Goal: Information Seeking & Learning: Find specific fact

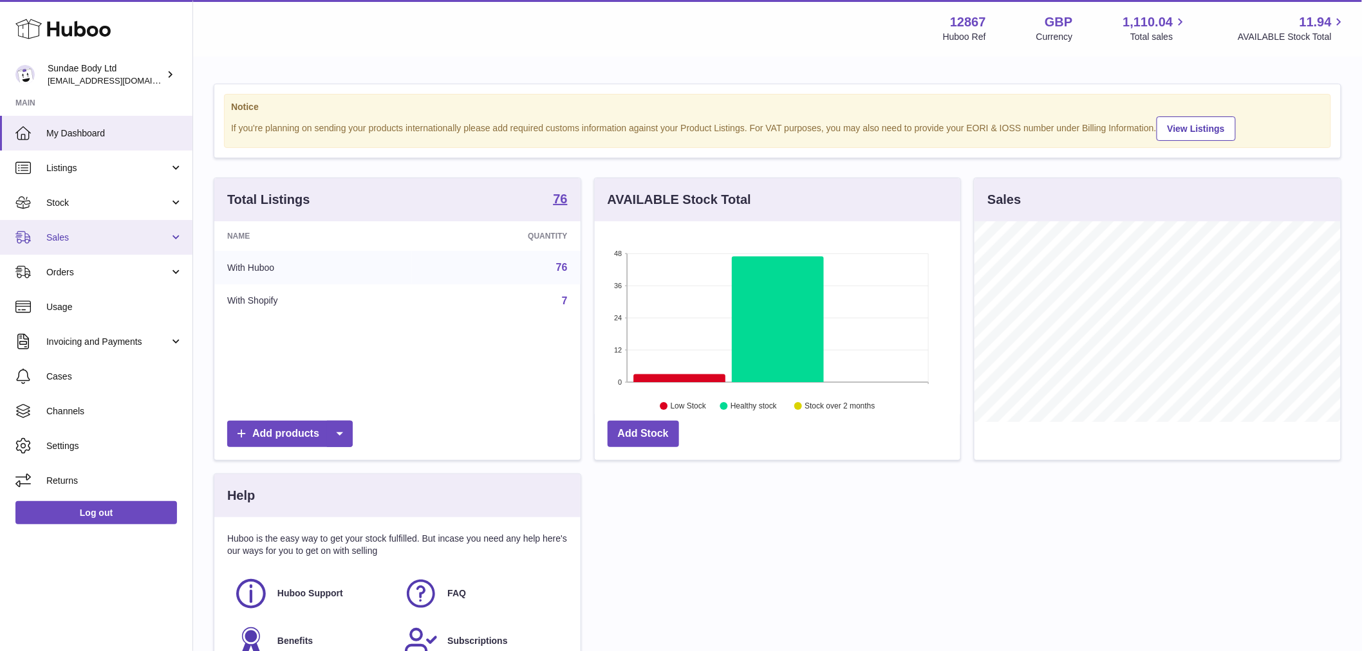
click at [80, 241] on span "Sales" at bounding box center [107, 238] width 123 height 12
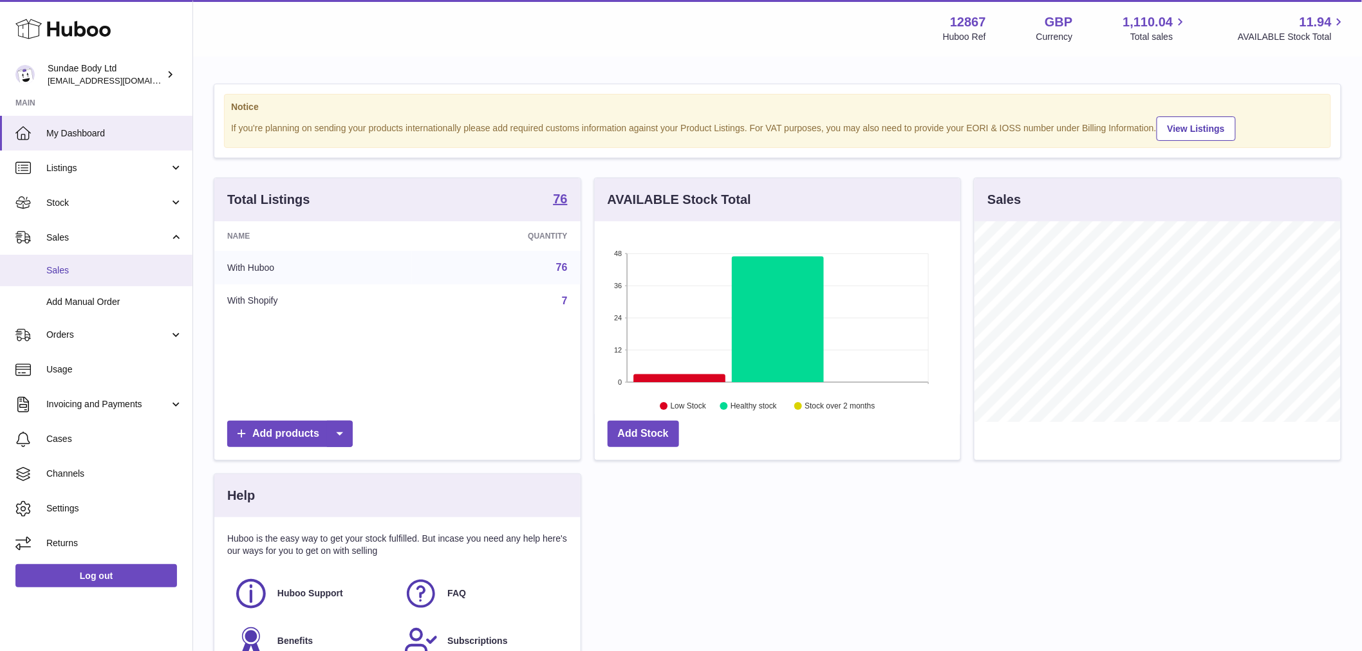
click at [52, 261] on link "Sales" at bounding box center [96, 271] width 192 height 32
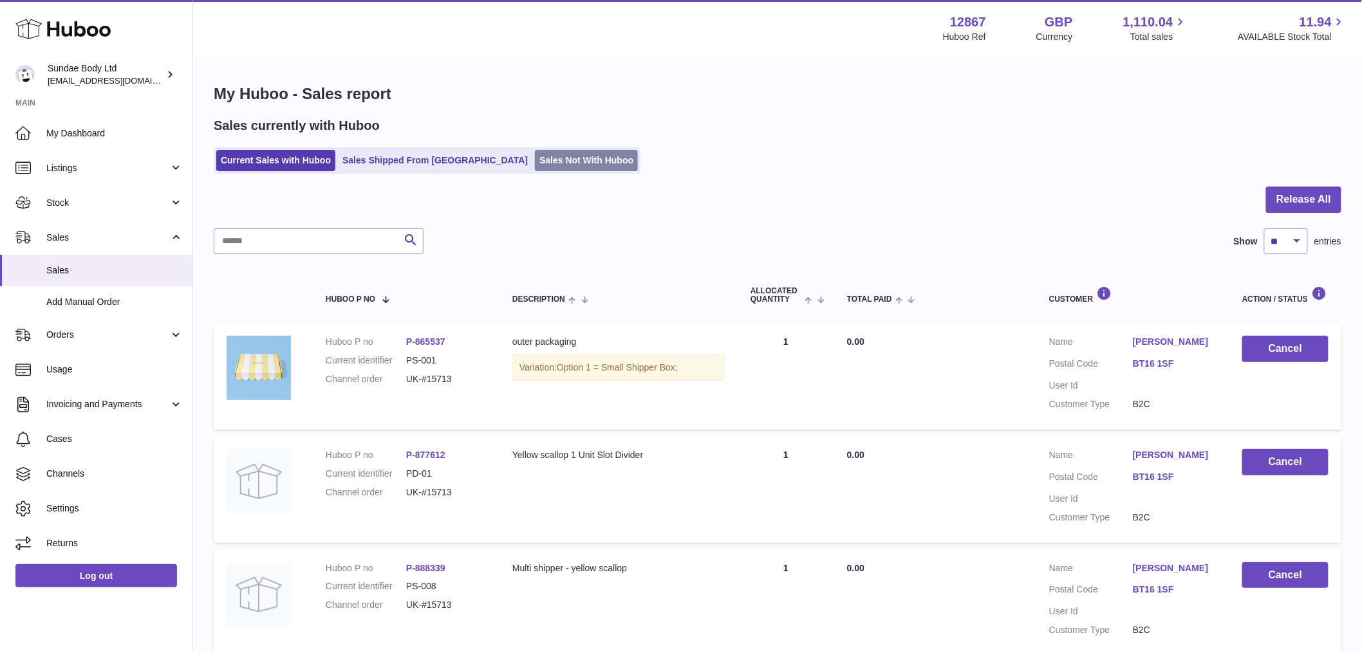
click at [535, 154] on link "Sales Not With Huboo" at bounding box center [586, 160] width 103 height 21
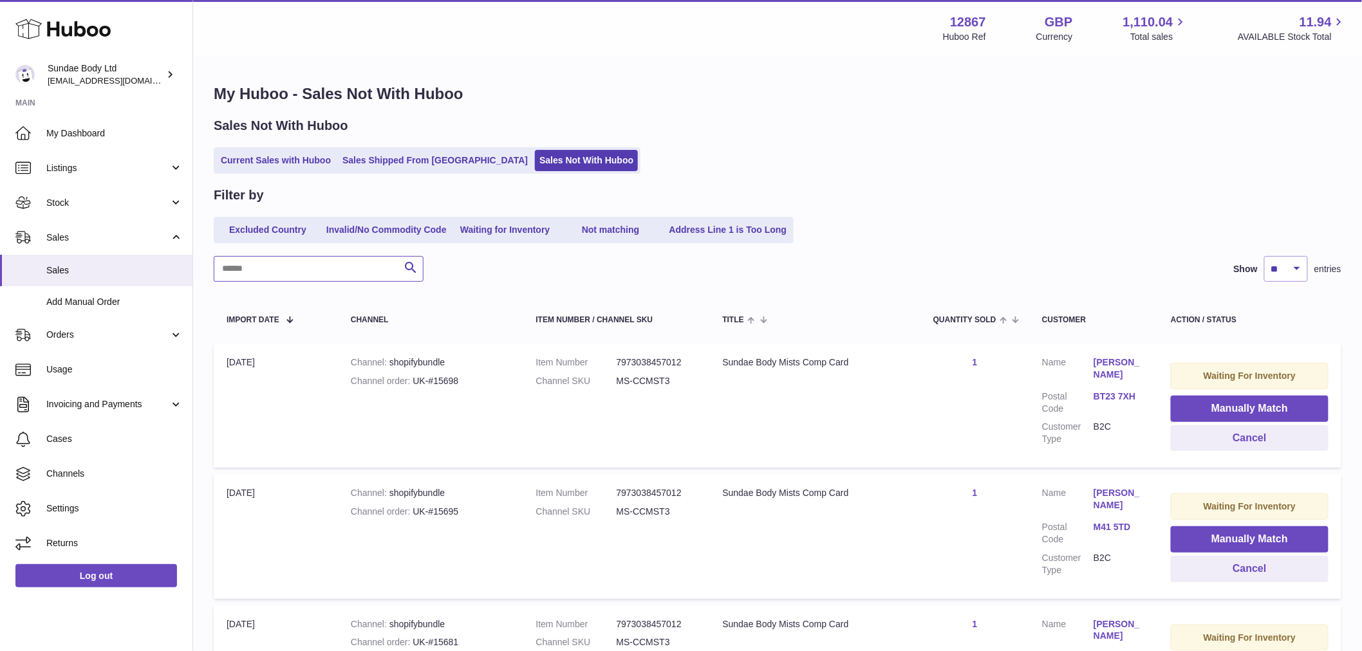
click at [303, 269] on input "text" at bounding box center [319, 269] width 210 height 26
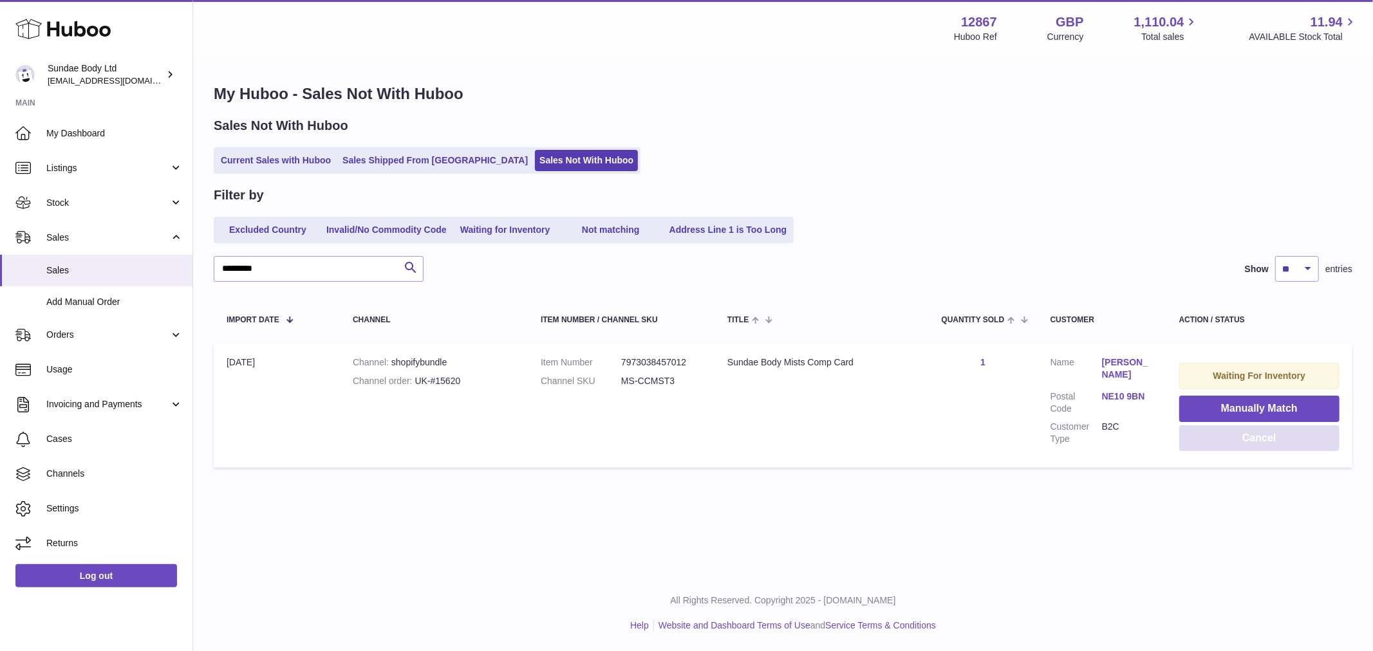
click at [1226, 440] on button "Cancel" at bounding box center [1259, 438] width 160 height 26
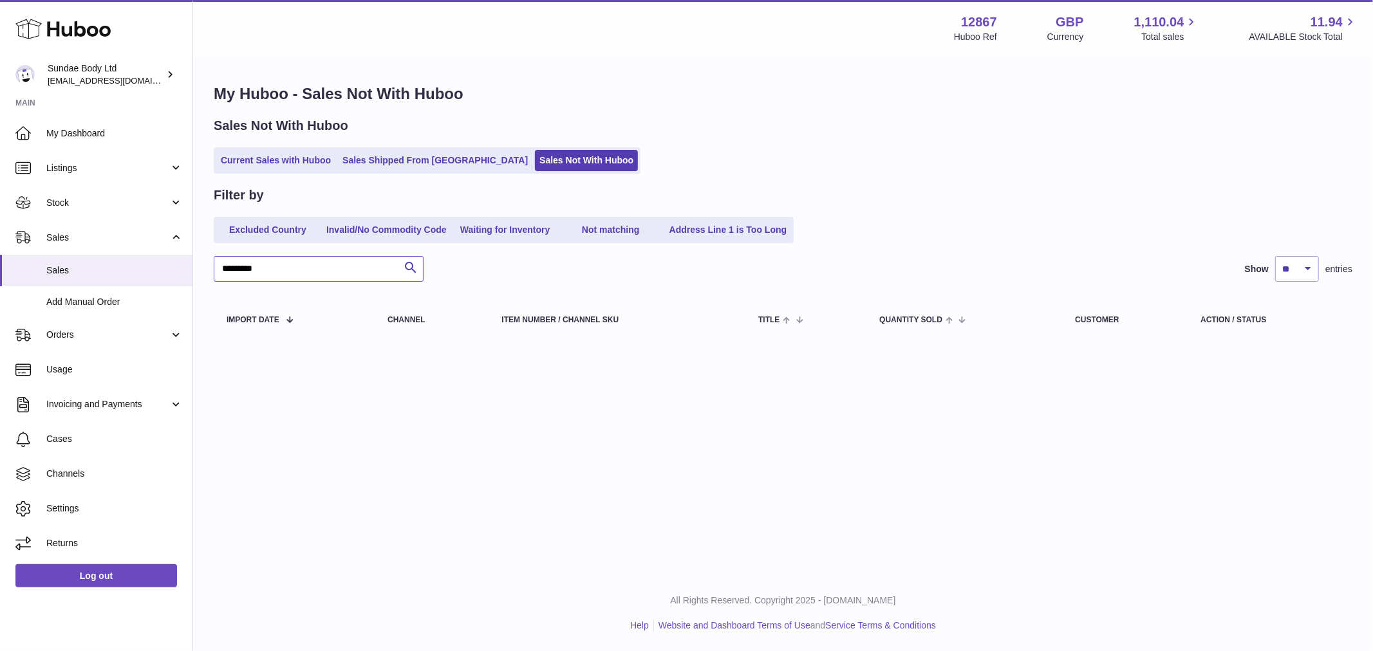
click at [315, 272] on input "*********" at bounding box center [319, 269] width 210 height 26
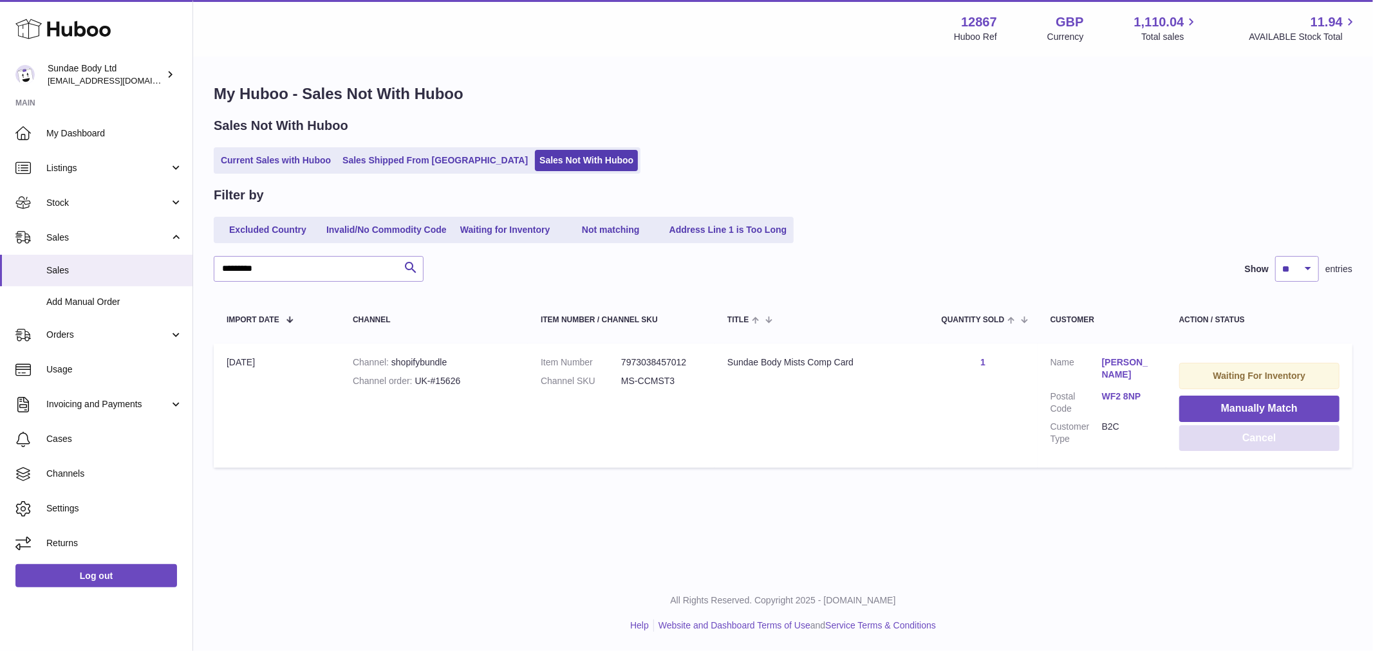
click at [1243, 438] on button "Cancel" at bounding box center [1259, 438] width 160 height 26
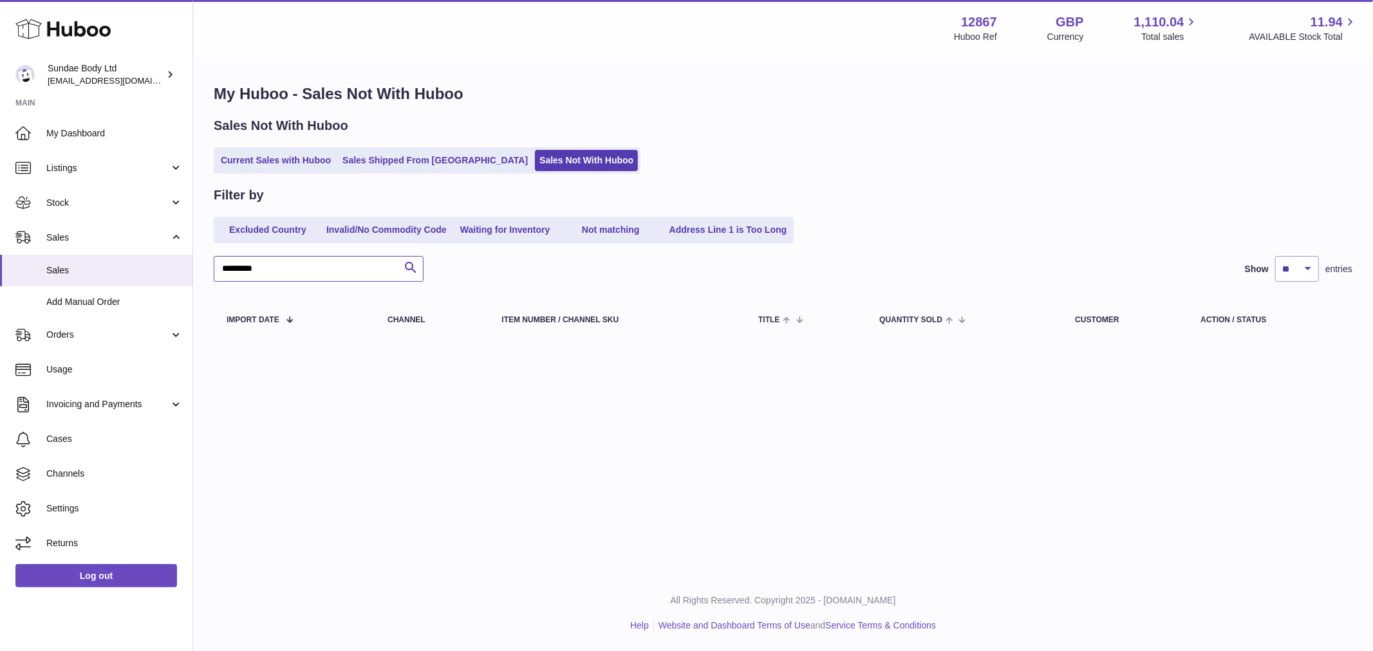
click at [279, 275] on input "*********" at bounding box center [319, 269] width 210 height 26
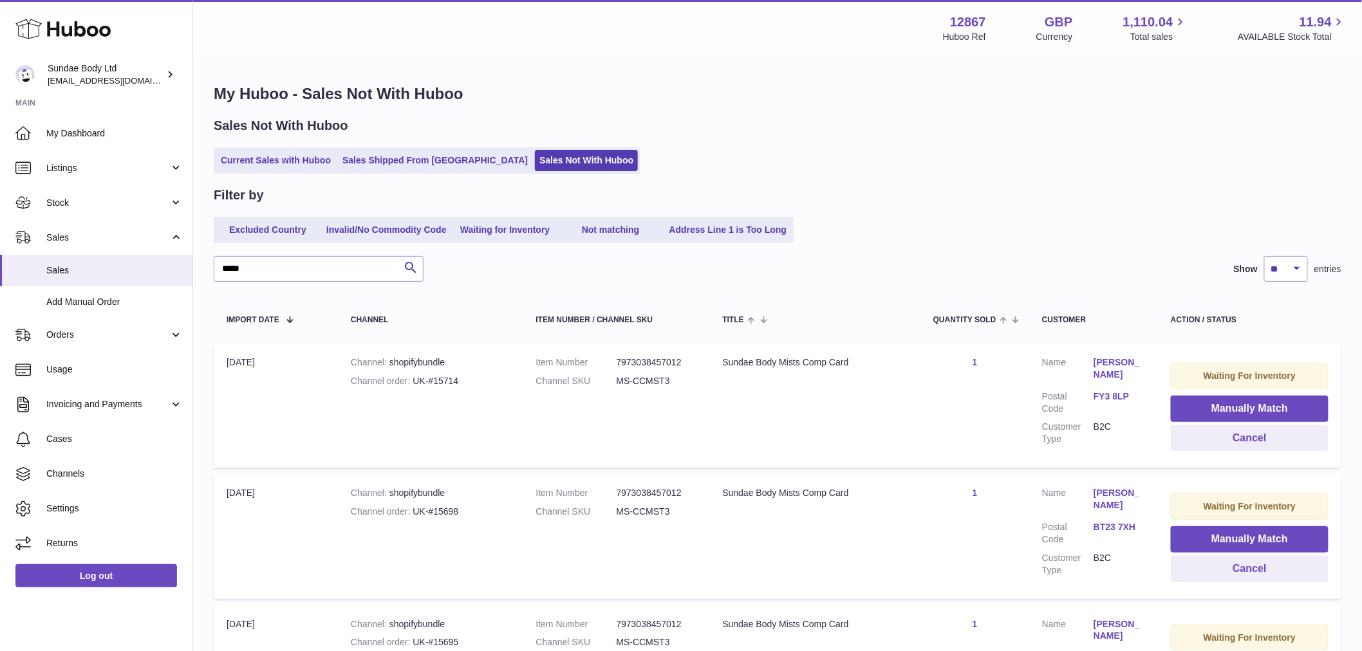
click at [640, 371] on dl "Item Number 7973038457012 Channel SKU MS-CCMST3" at bounding box center [616, 375] width 161 height 37
click at [642, 378] on dd "MS-CCMST3" at bounding box center [657, 381] width 80 height 12
drag, startPoint x: 644, startPoint y: 378, endPoint x: 632, endPoint y: 381, distance: 11.9
click at [632, 381] on dd "MS-CCMST3" at bounding box center [657, 381] width 80 height 12
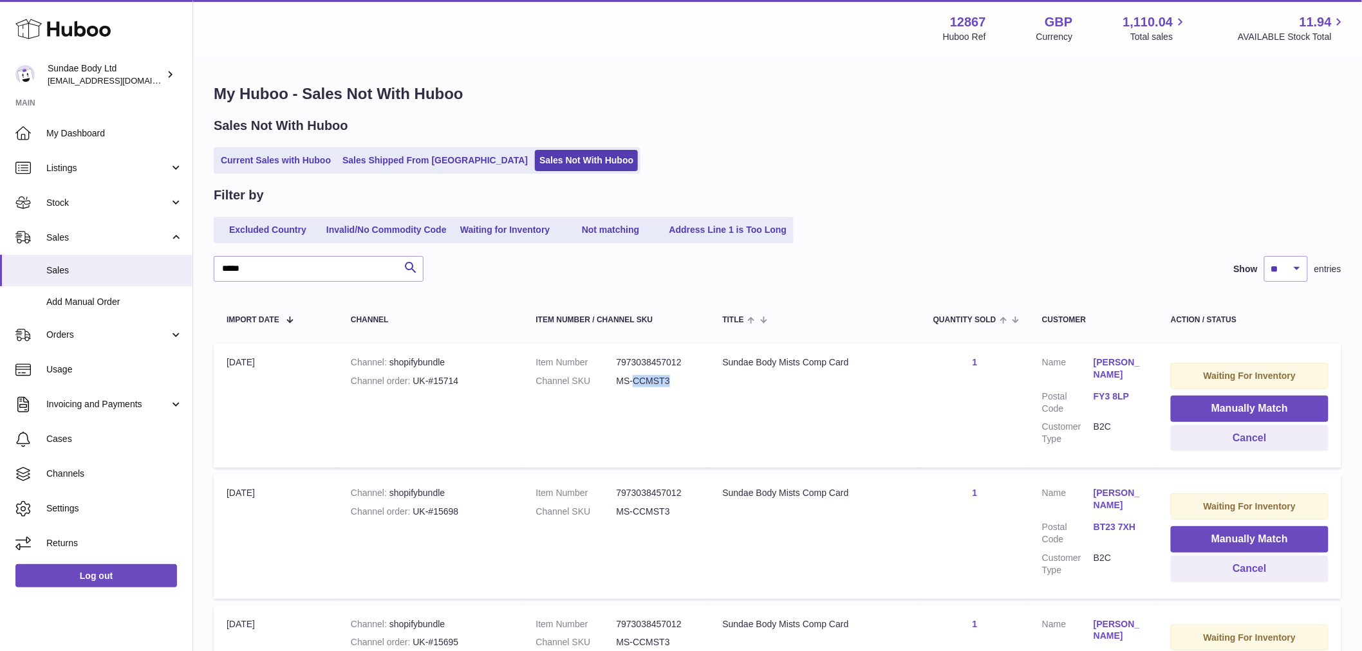
click at [632, 381] on dd "MS-CCMST3" at bounding box center [657, 381] width 80 height 12
copy tr "MS-CCMST3 Title"
drag, startPoint x: 286, startPoint y: 274, endPoint x: -78, endPoint y: 260, distance: 364.6
click at [0, 260] on html ".st0{fill:#141414;}" at bounding box center [681, 325] width 1362 height 651
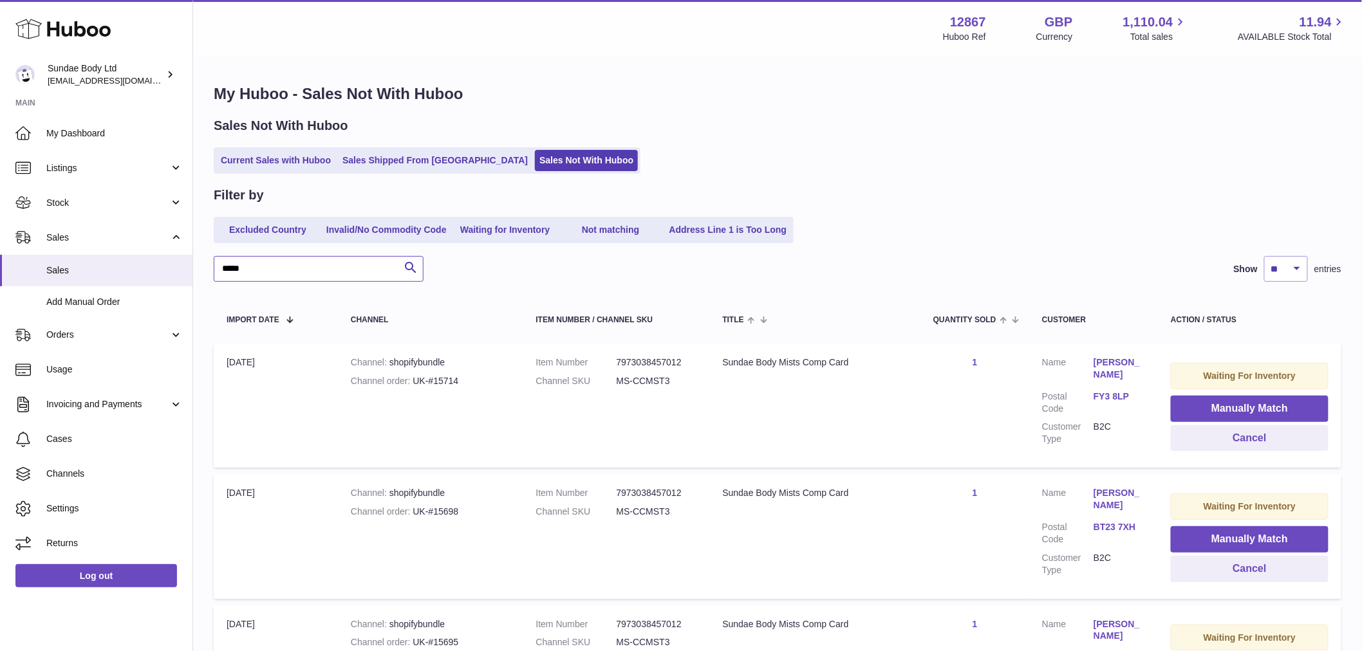
paste input "****"
type input "*********"
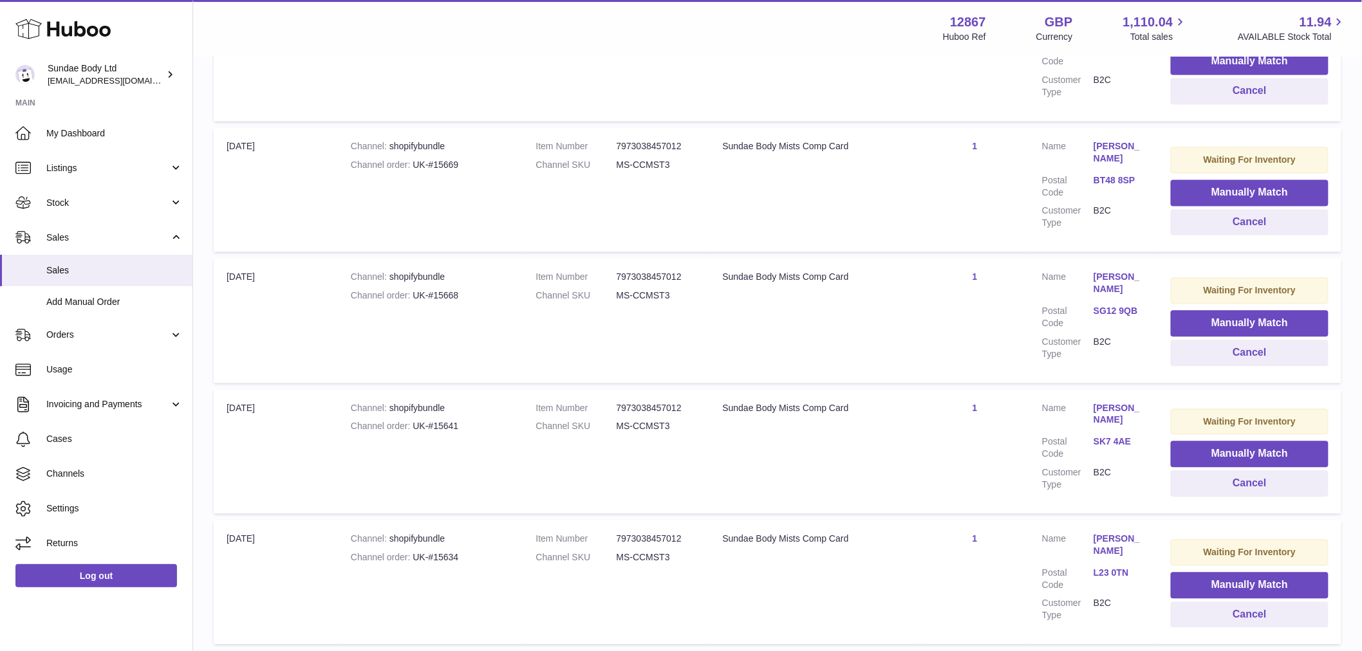
scroll to position [1135, 0]
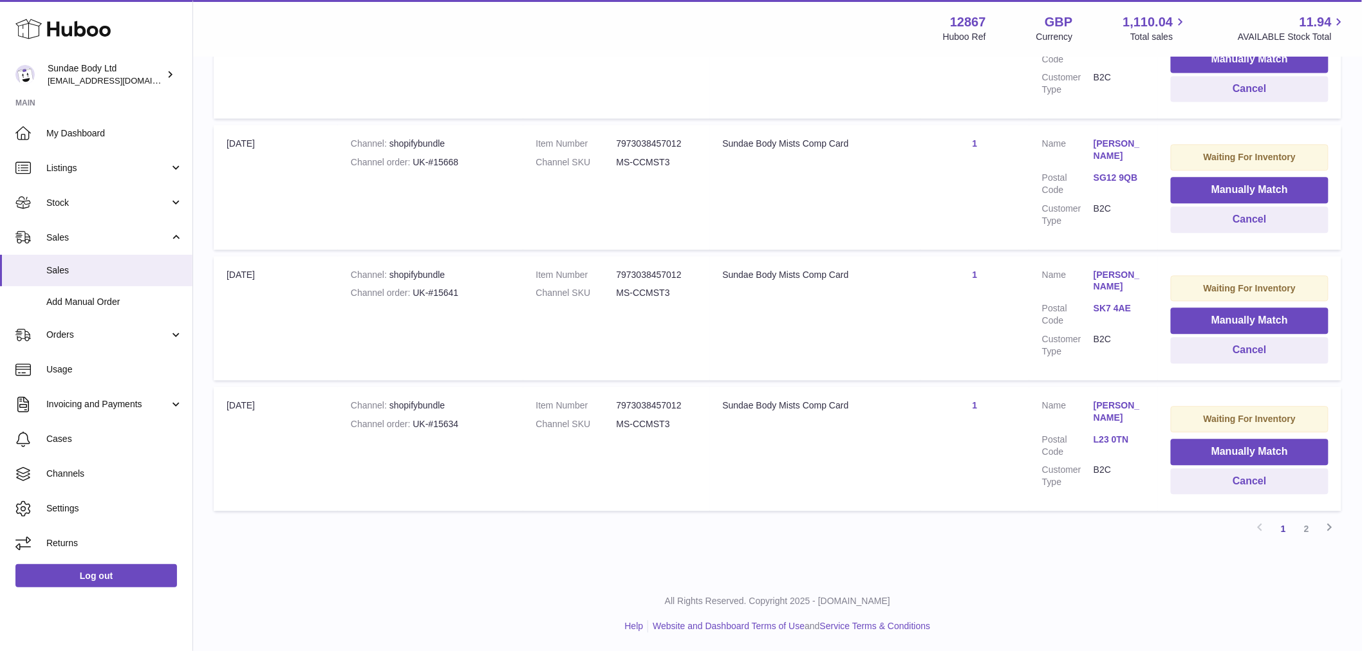
drag, startPoint x: 1302, startPoint y: 525, endPoint x: 1289, endPoint y: 525, distance: 12.9
click at [1302, 525] on link "2" at bounding box center [1306, 529] width 23 height 23
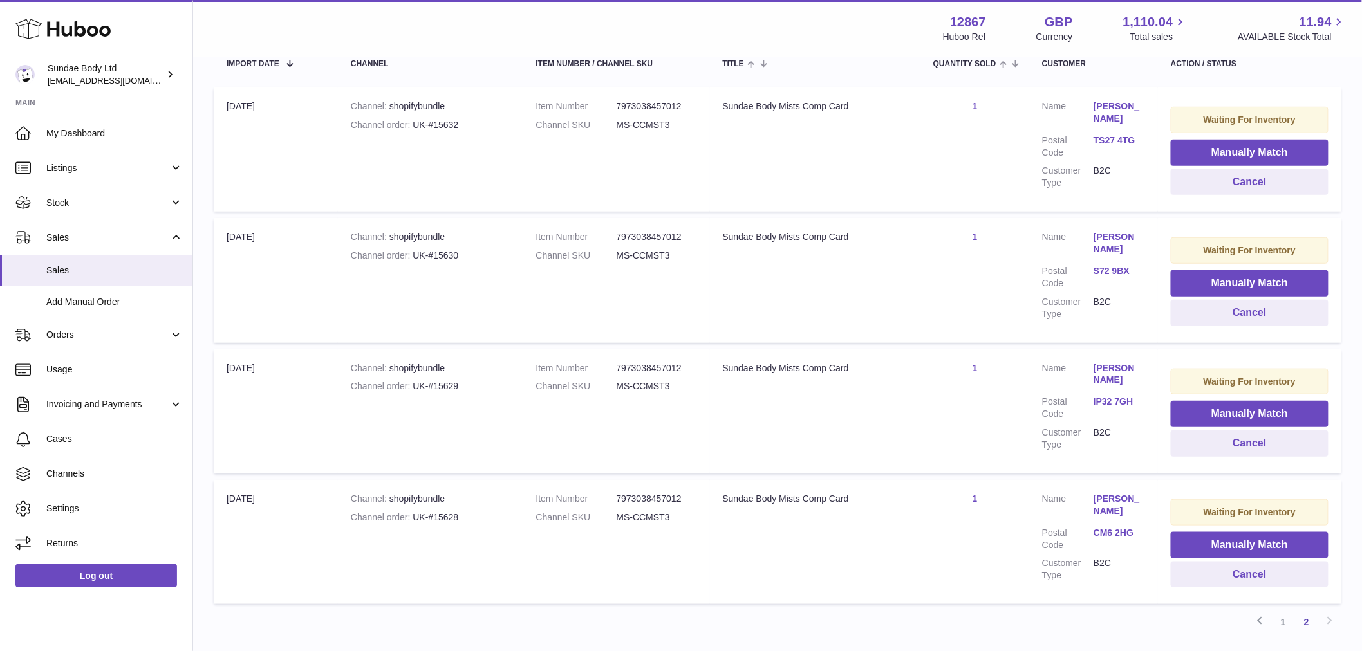
scroll to position [350, 0]
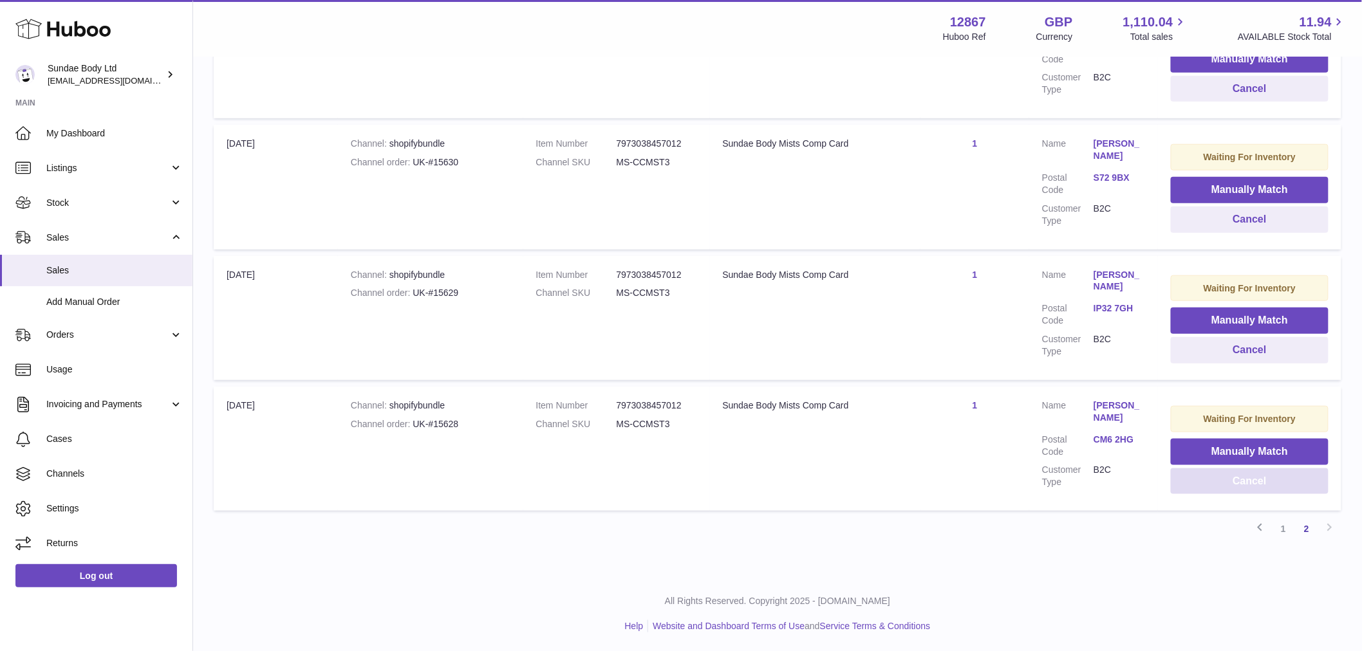
click at [1206, 478] on button "Cancel" at bounding box center [1250, 482] width 158 height 26
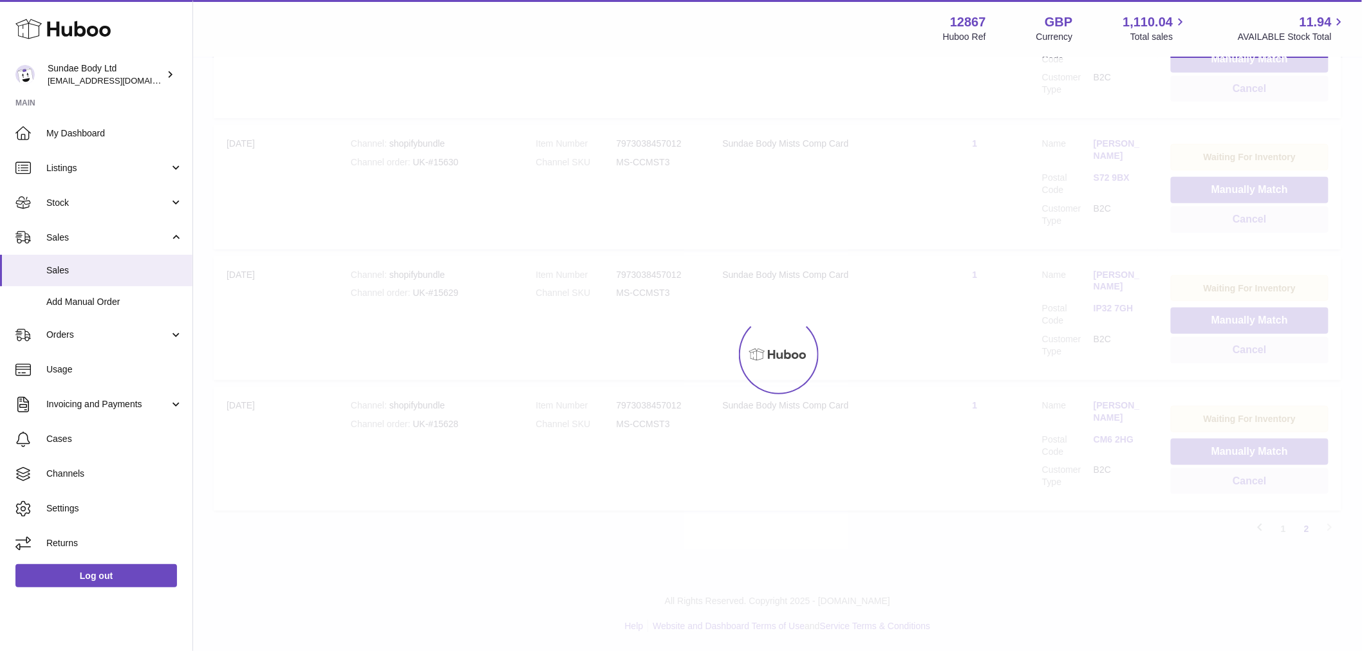
scroll to position [219, 0]
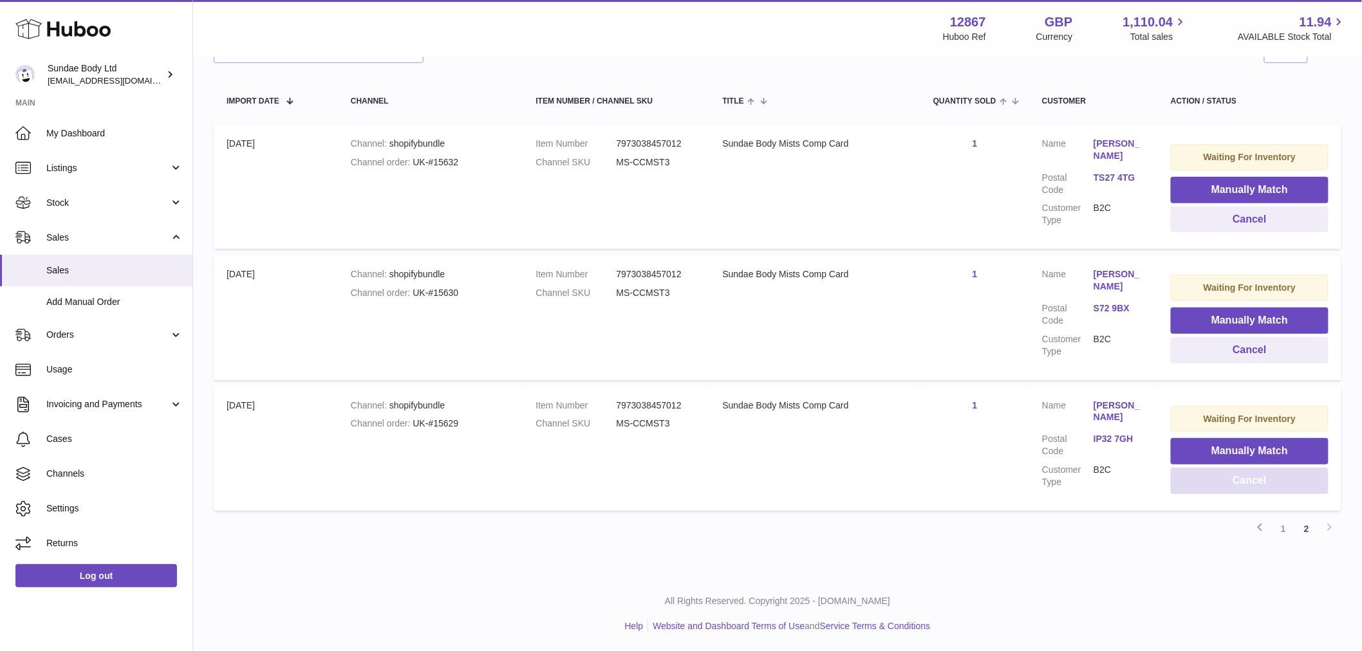
click at [1241, 487] on button "Cancel" at bounding box center [1250, 481] width 158 height 26
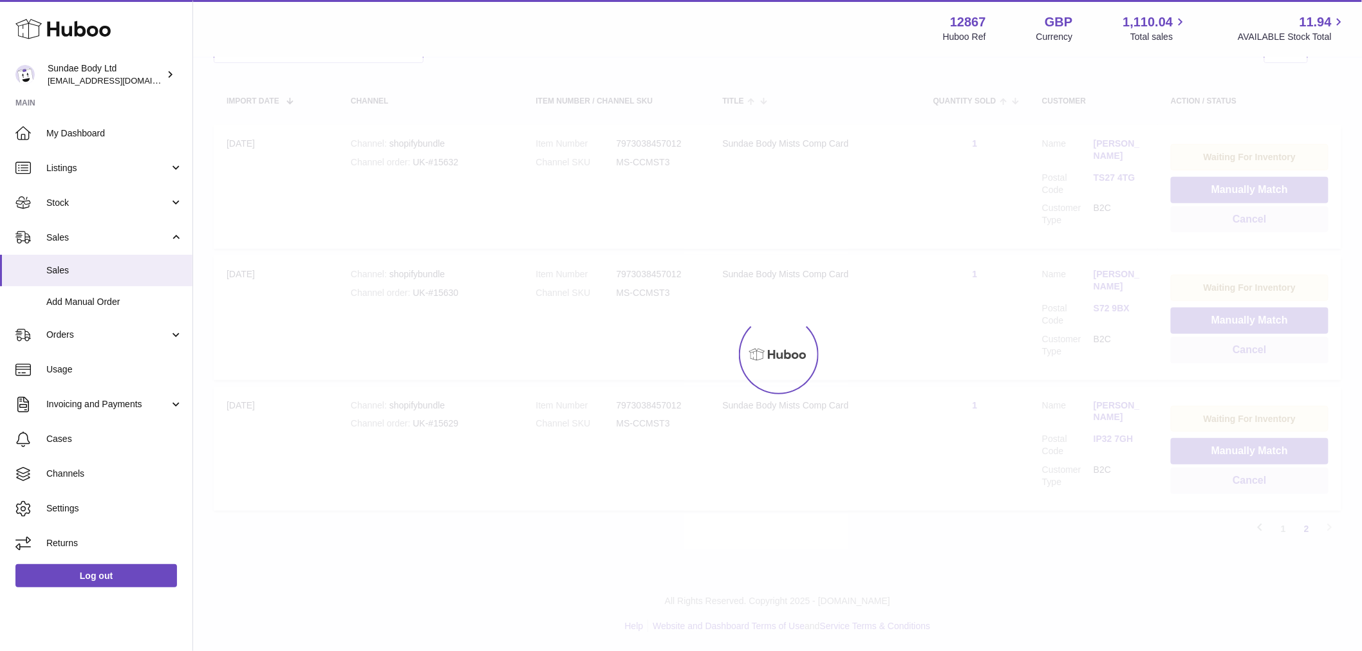
scroll to position [88, 0]
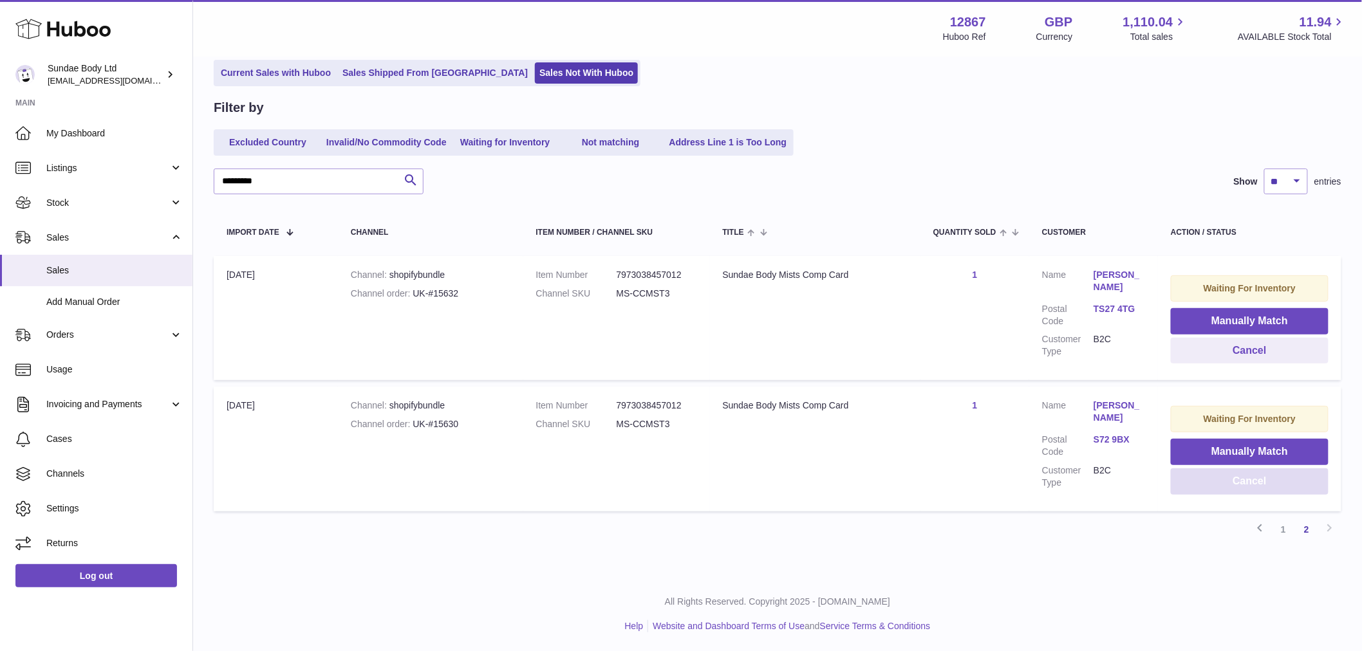
click at [1233, 483] on button "Cancel" at bounding box center [1250, 482] width 158 height 26
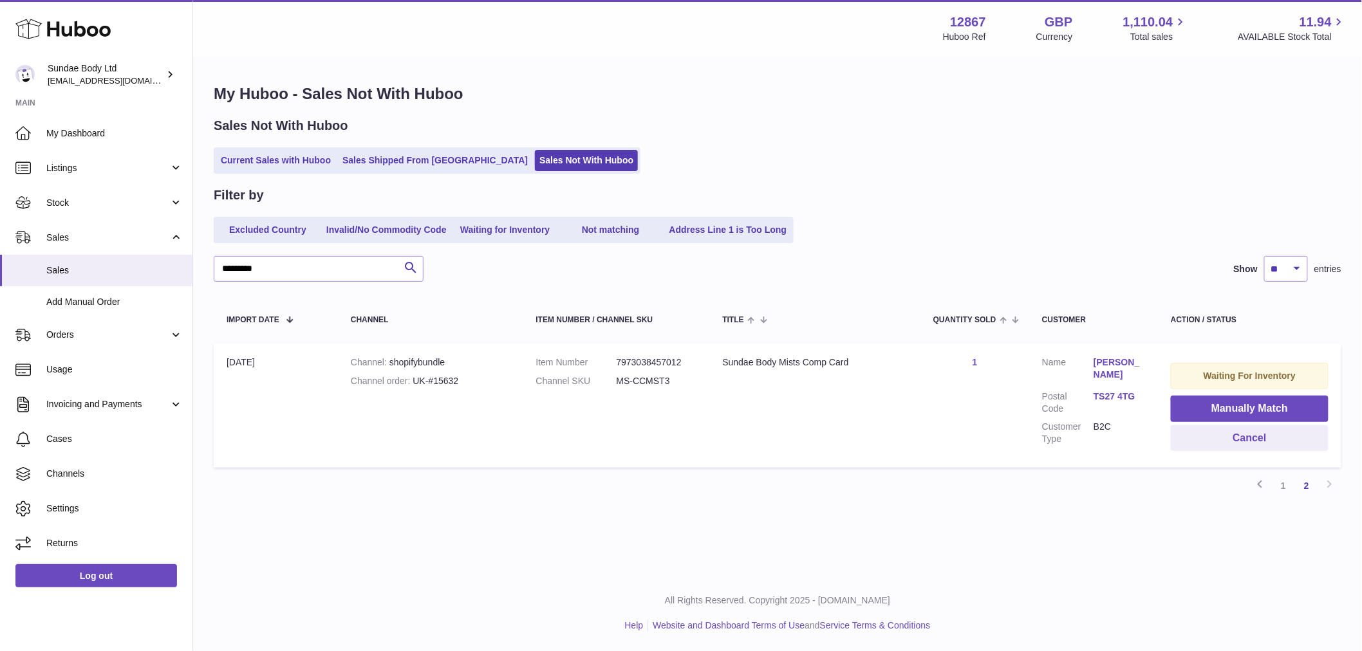
scroll to position [0, 0]
click at [1253, 439] on button "Cancel" at bounding box center [1259, 438] width 160 height 26
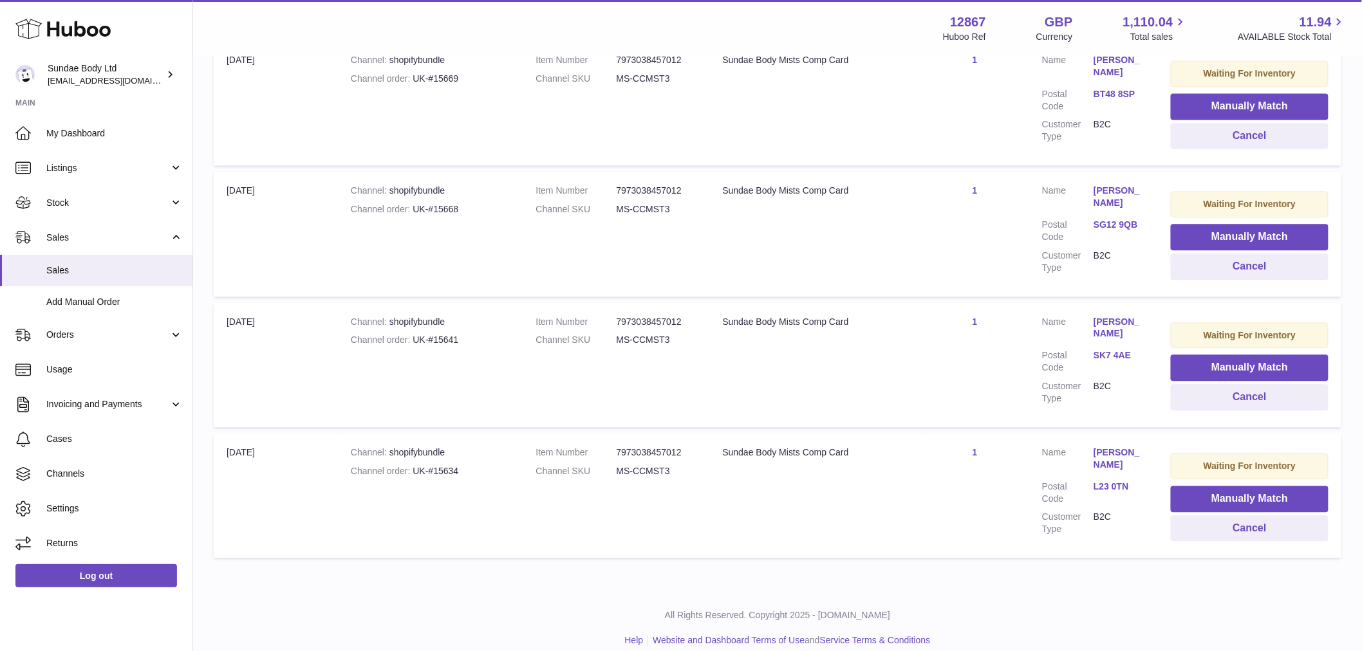
scroll to position [1102, 0]
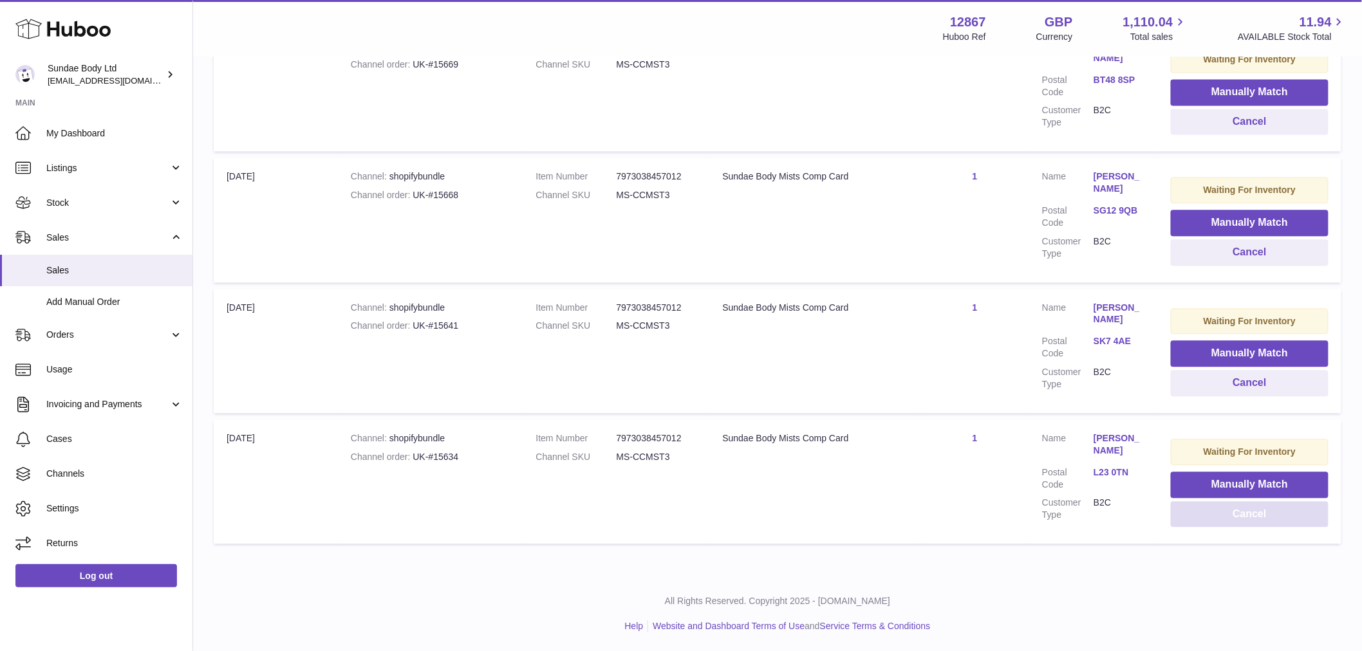
click at [1205, 518] on button "Cancel" at bounding box center [1250, 514] width 158 height 26
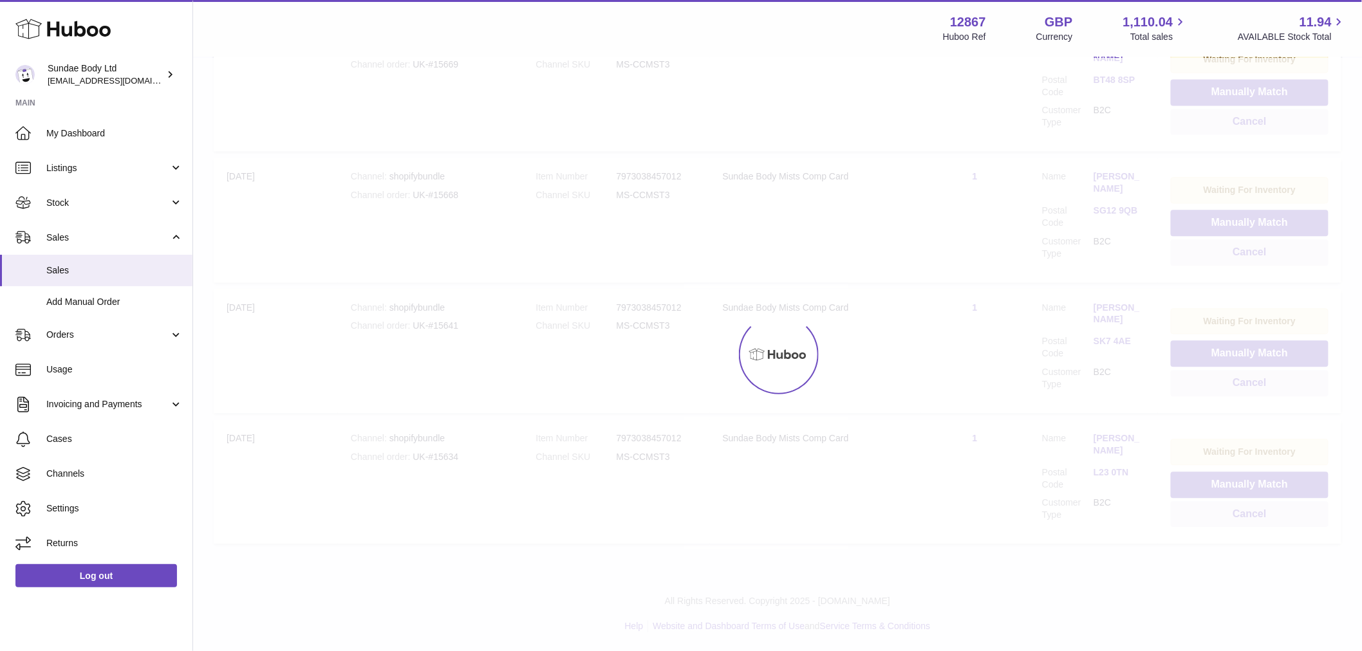
scroll to position [971, 0]
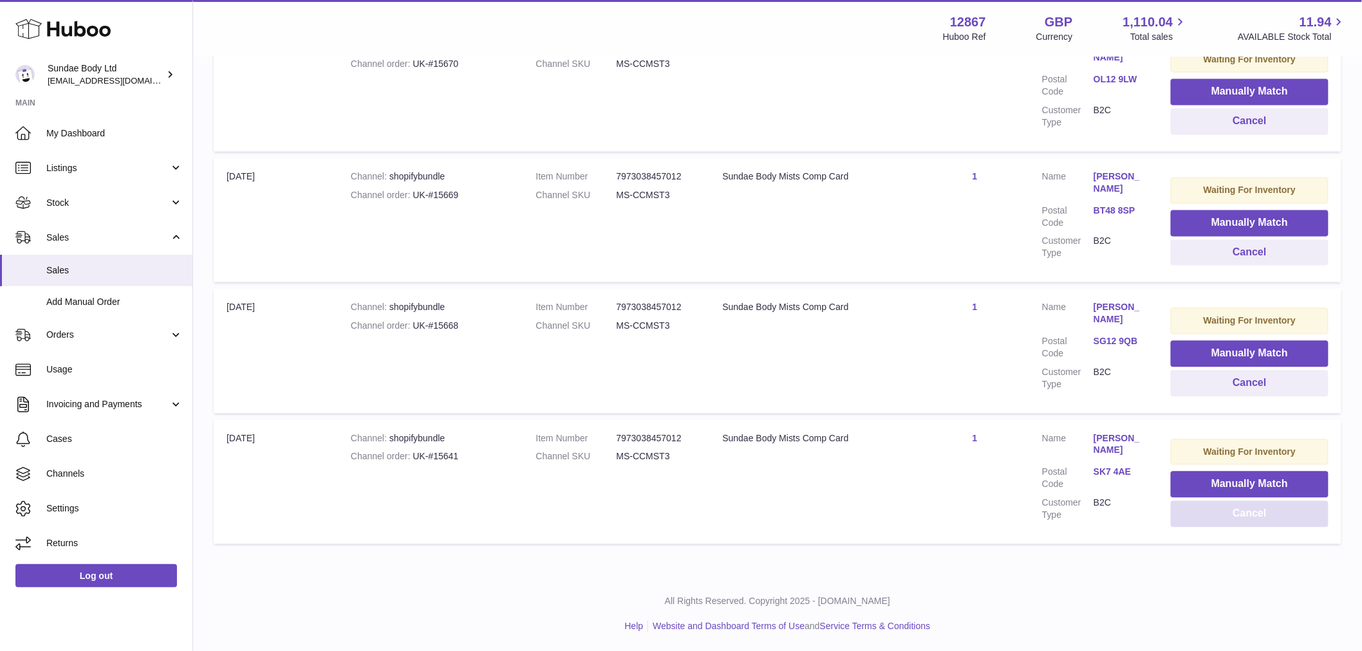
click at [1227, 515] on button "Cancel" at bounding box center [1250, 514] width 158 height 26
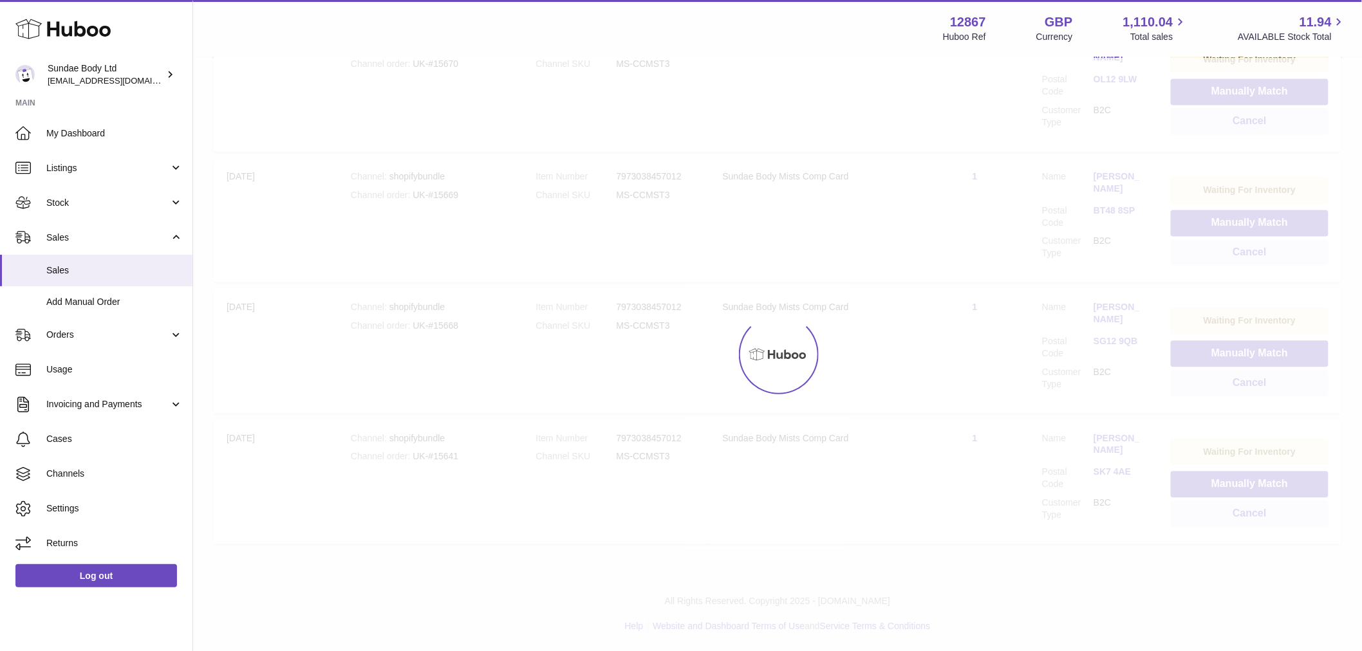
scroll to position [840, 0]
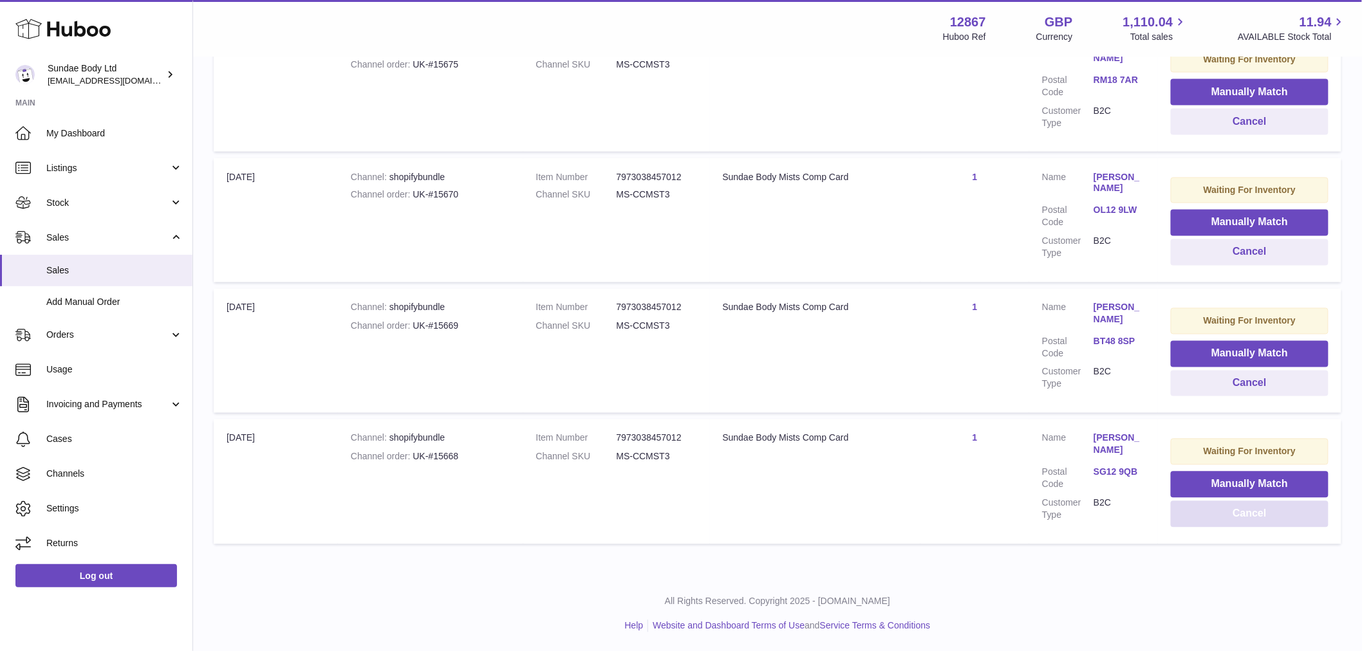
click at [1222, 510] on button "Cancel" at bounding box center [1250, 514] width 158 height 26
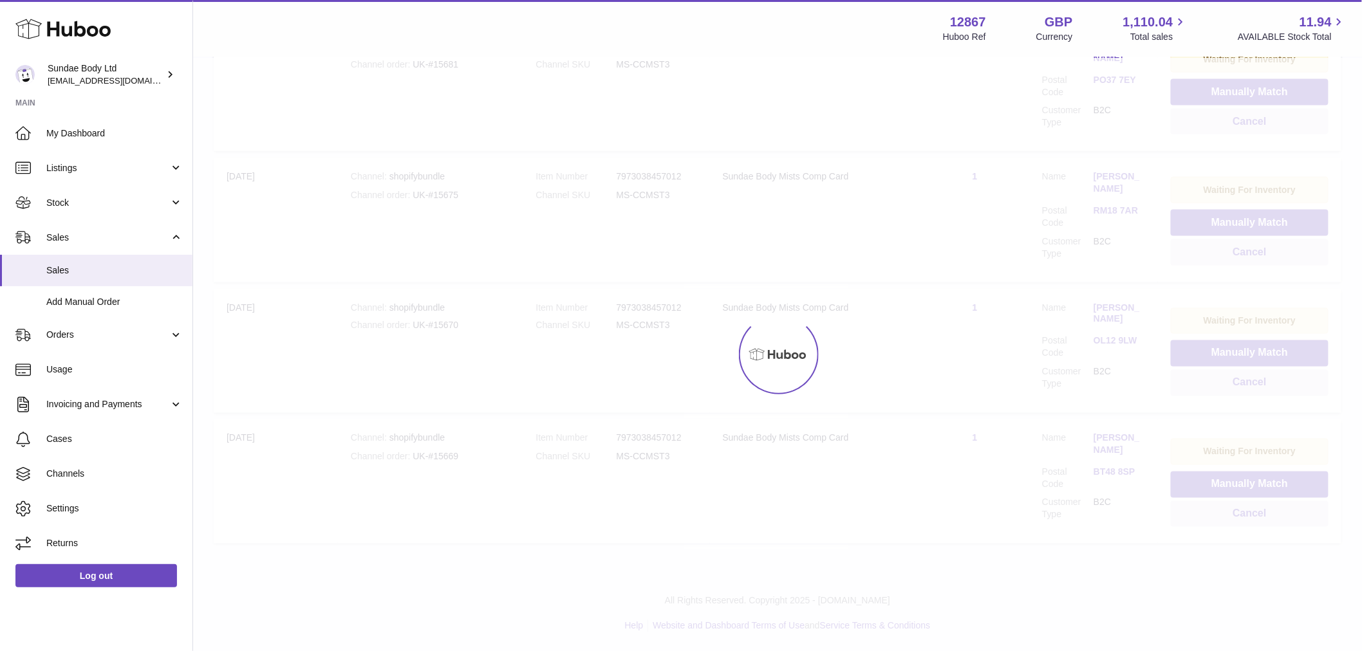
scroll to position [578, 0]
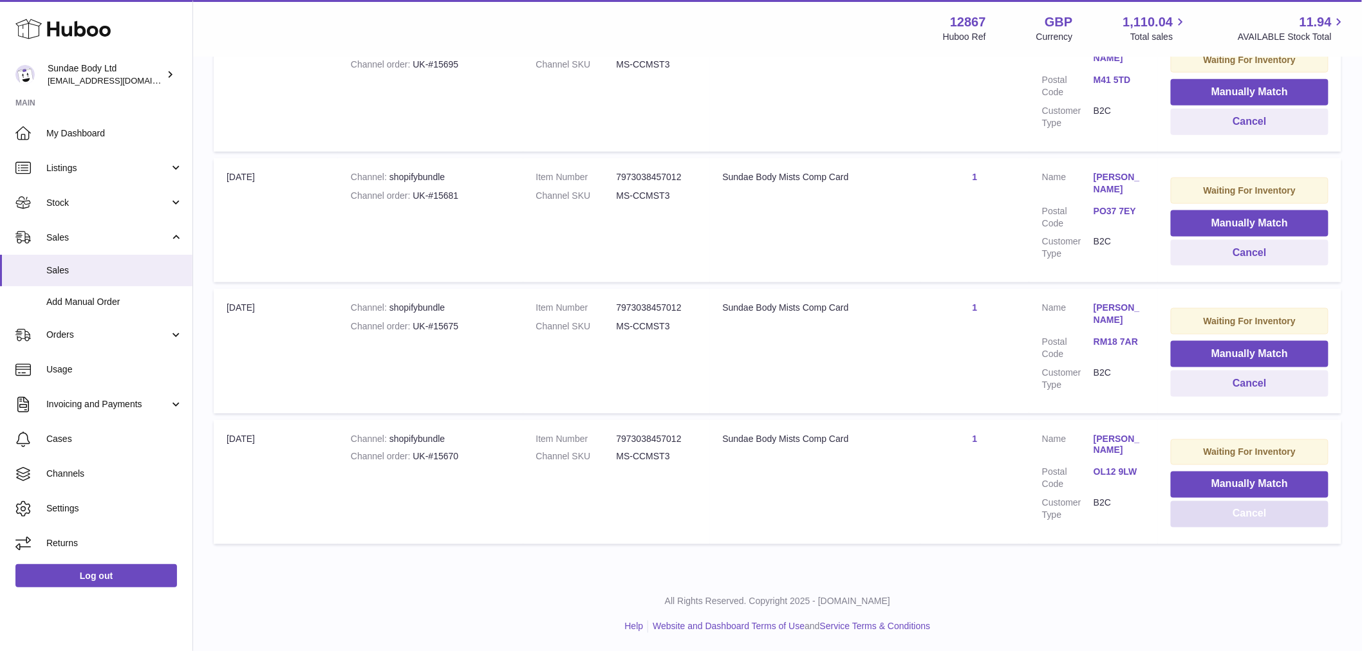
click at [1222, 510] on button "Cancel" at bounding box center [1250, 514] width 158 height 26
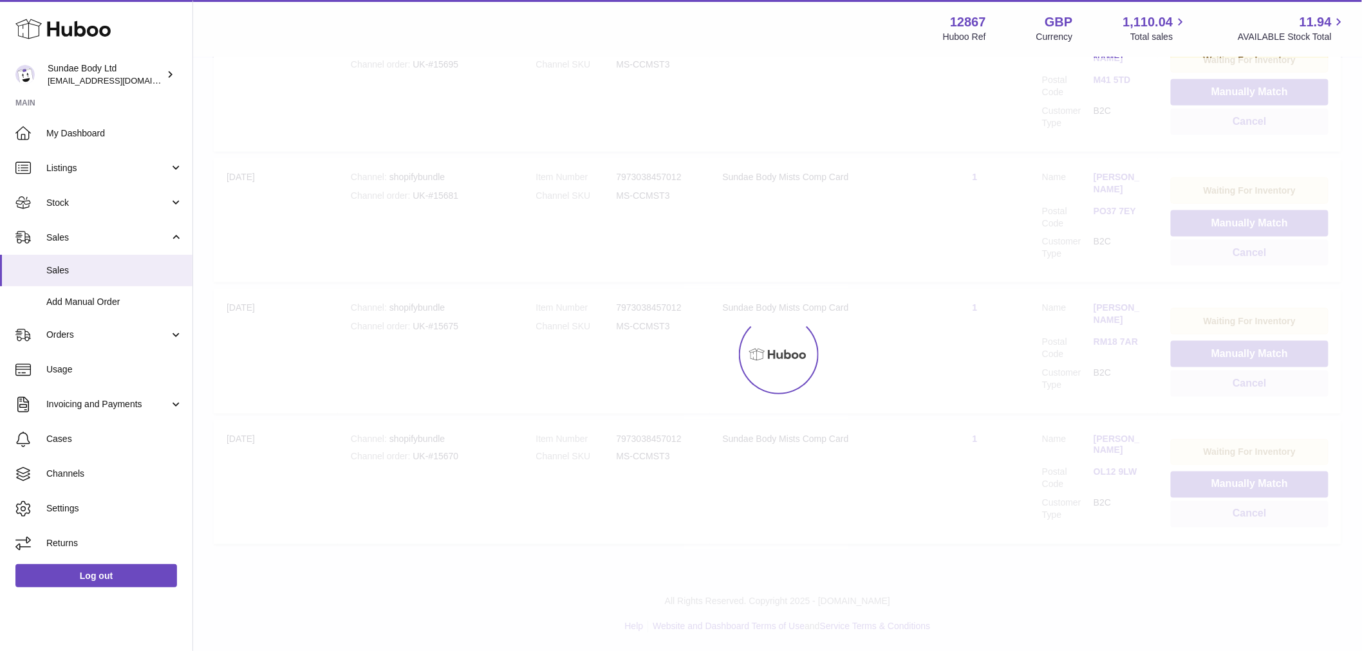
scroll to position [447, 0]
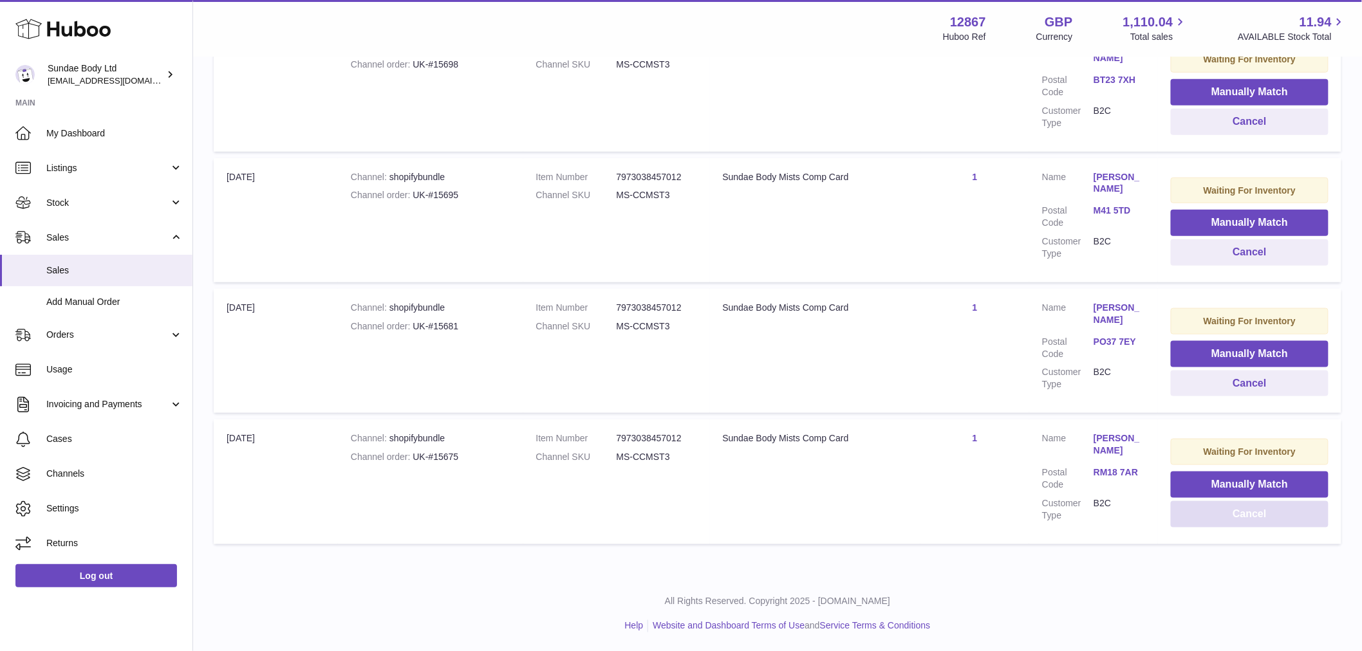
click at [1222, 510] on button "Cancel" at bounding box center [1250, 514] width 158 height 26
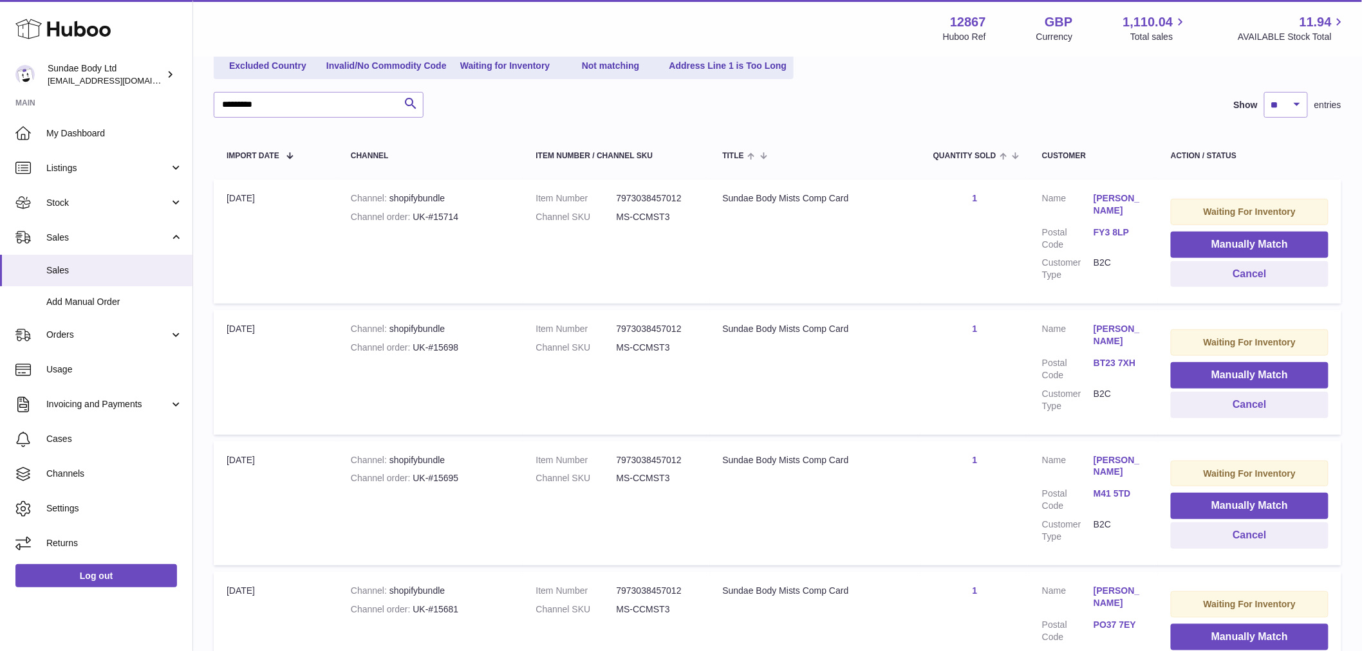
scroll to position [245, 0]
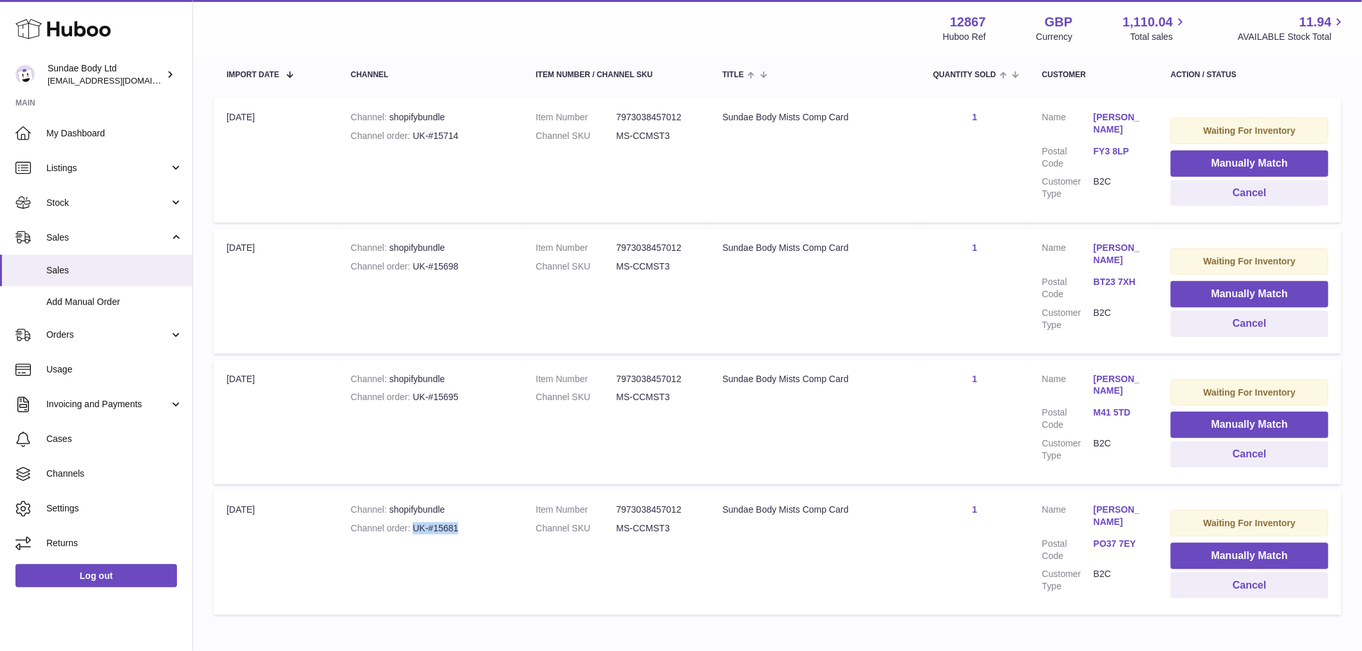
drag, startPoint x: 470, startPoint y: 529, endPoint x: 413, endPoint y: 524, distance: 56.9
click at [413, 524] on div "Channel order UK-#15681" at bounding box center [431, 529] width 160 height 12
copy div "UK-#15681"
drag, startPoint x: 471, startPoint y: 395, endPoint x: 409, endPoint y: 400, distance: 62.0
click at [407, 402] on div "Channel order UK-#15695" at bounding box center [431, 397] width 160 height 12
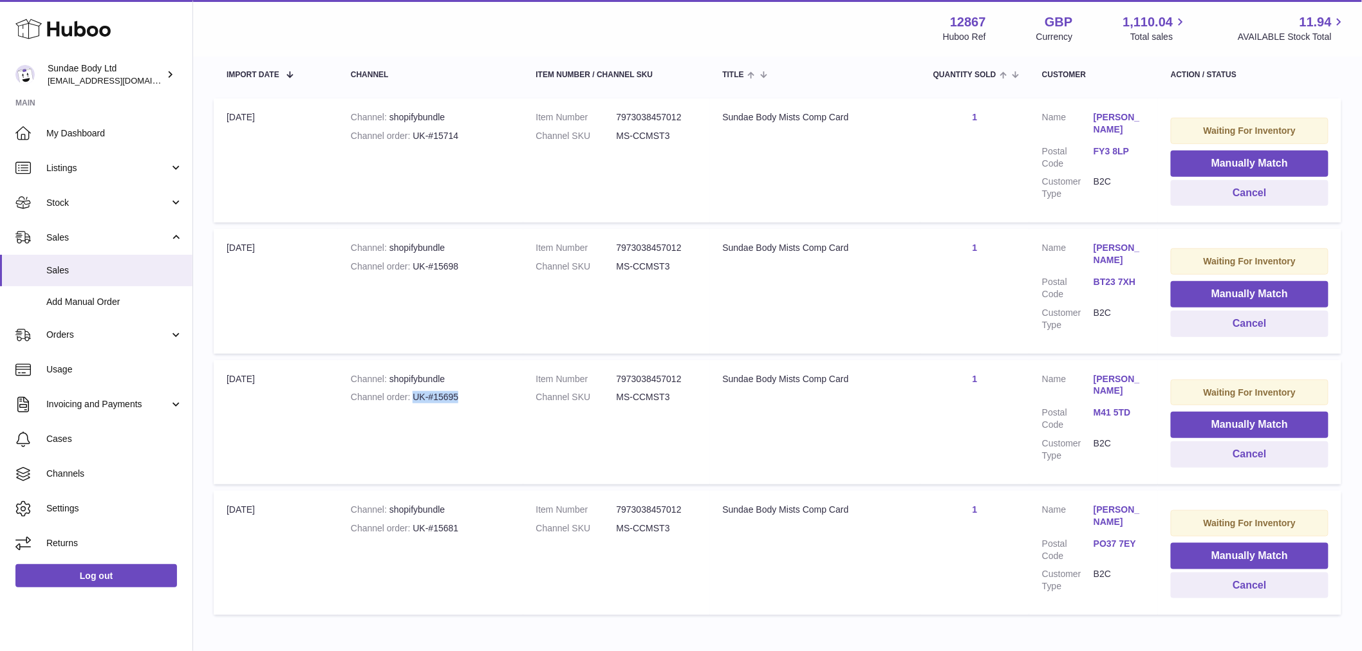
copy div "UK-#15695"
drag, startPoint x: 473, startPoint y: 268, endPoint x: 427, endPoint y: 267, distance: 46.3
click at [427, 267] on div "Channel order UK-#15698" at bounding box center [431, 267] width 160 height 12
copy div "#15698"
drag, startPoint x: 462, startPoint y: 134, endPoint x: 407, endPoint y: 134, distance: 54.7
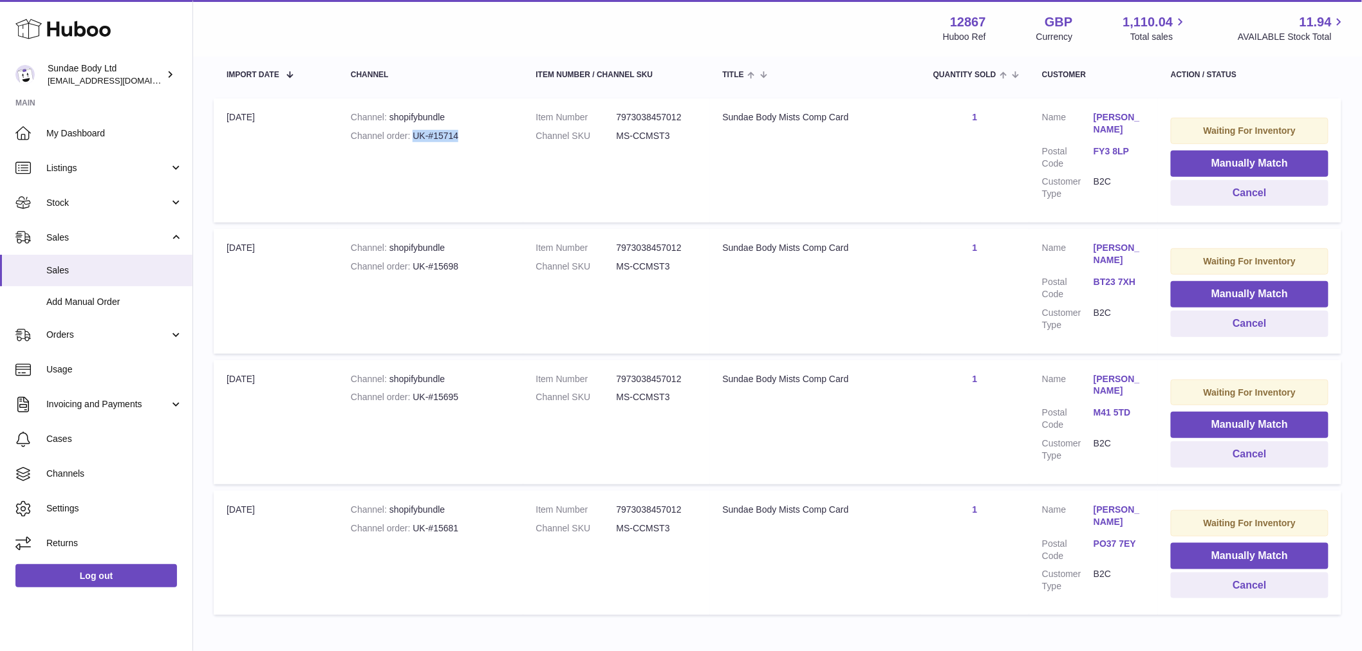
click at [407, 134] on div "Channel order UK-#15714" at bounding box center [431, 136] width 160 height 12
copy div "UK-#15714"
drag, startPoint x: 1231, startPoint y: 583, endPoint x: 1224, endPoint y: 562, distance: 22.0
click at [1231, 583] on button "Cancel" at bounding box center [1250, 586] width 158 height 26
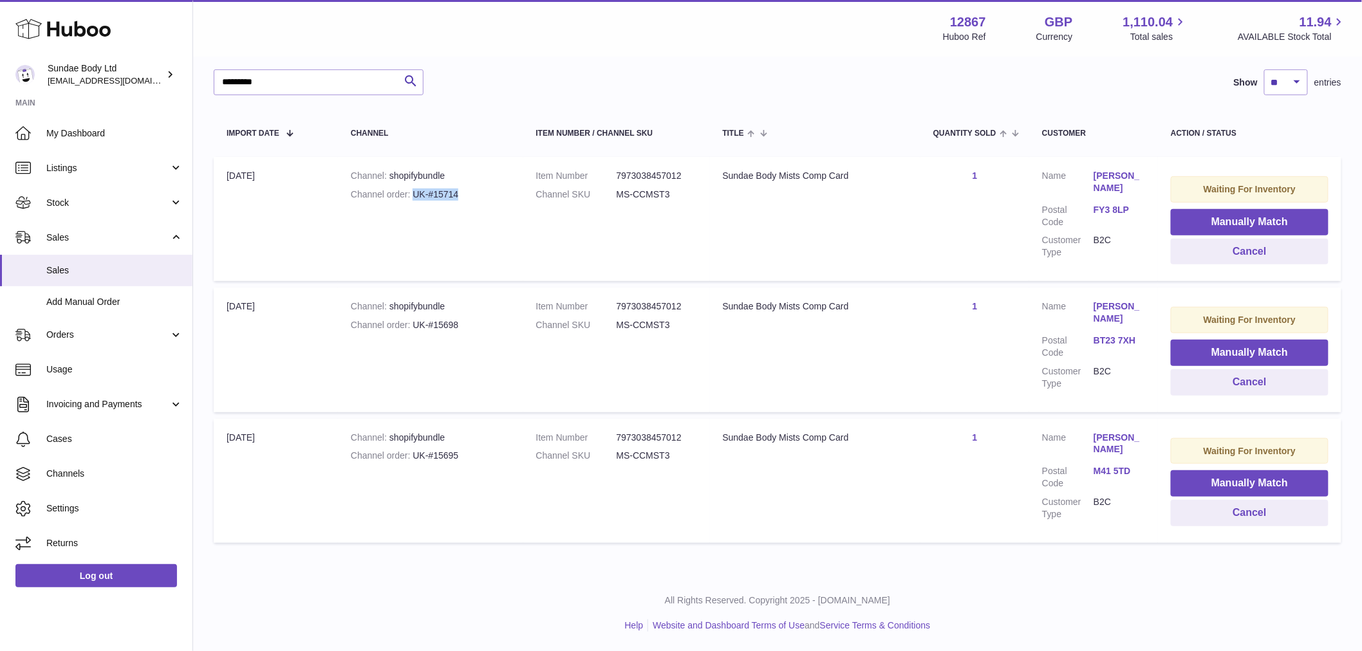
scroll to position [185, 0]
click at [1233, 515] on button "Cancel" at bounding box center [1250, 514] width 158 height 26
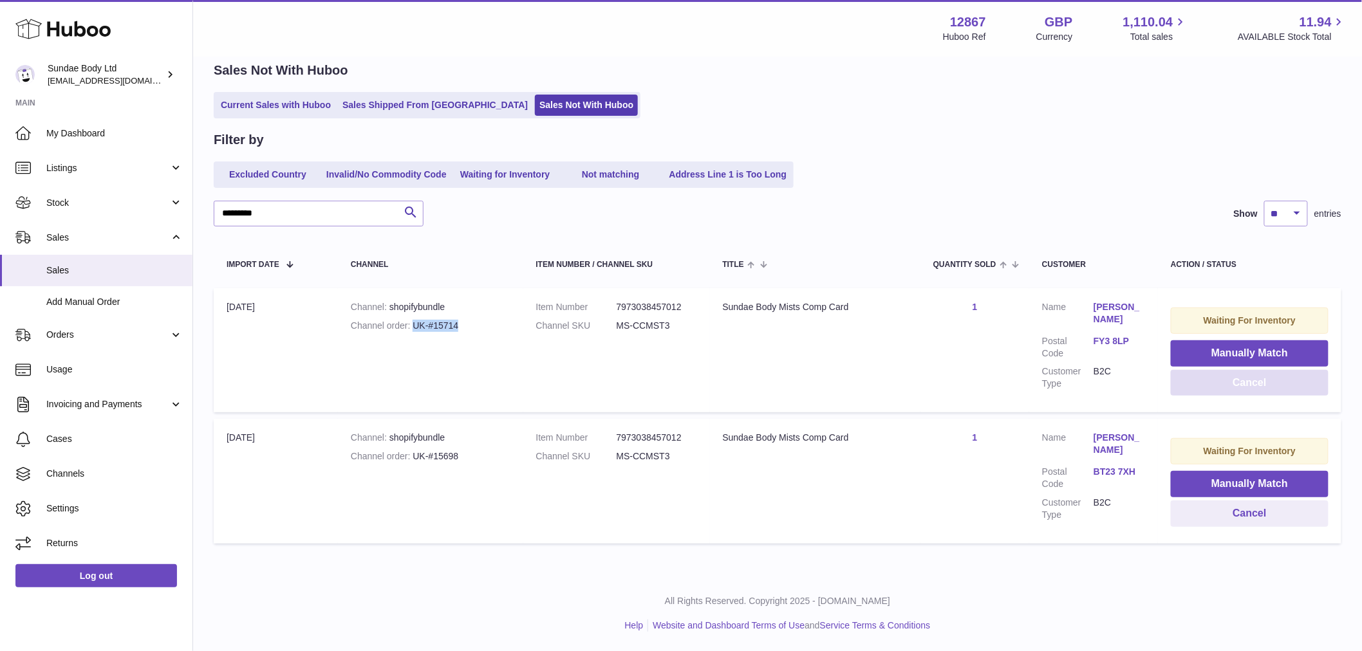
scroll to position [55, 0]
click at [1239, 393] on button "Cancel" at bounding box center [1250, 384] width 158 height 26
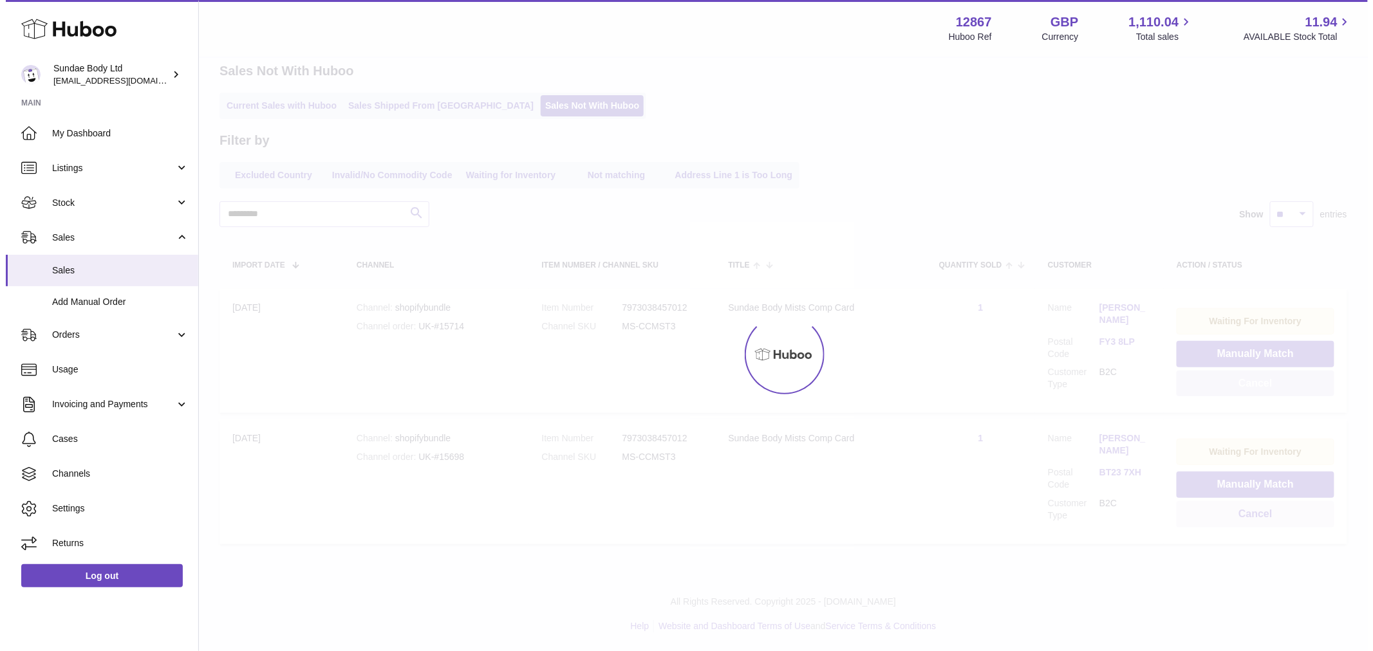
scroll to position [0, 0]
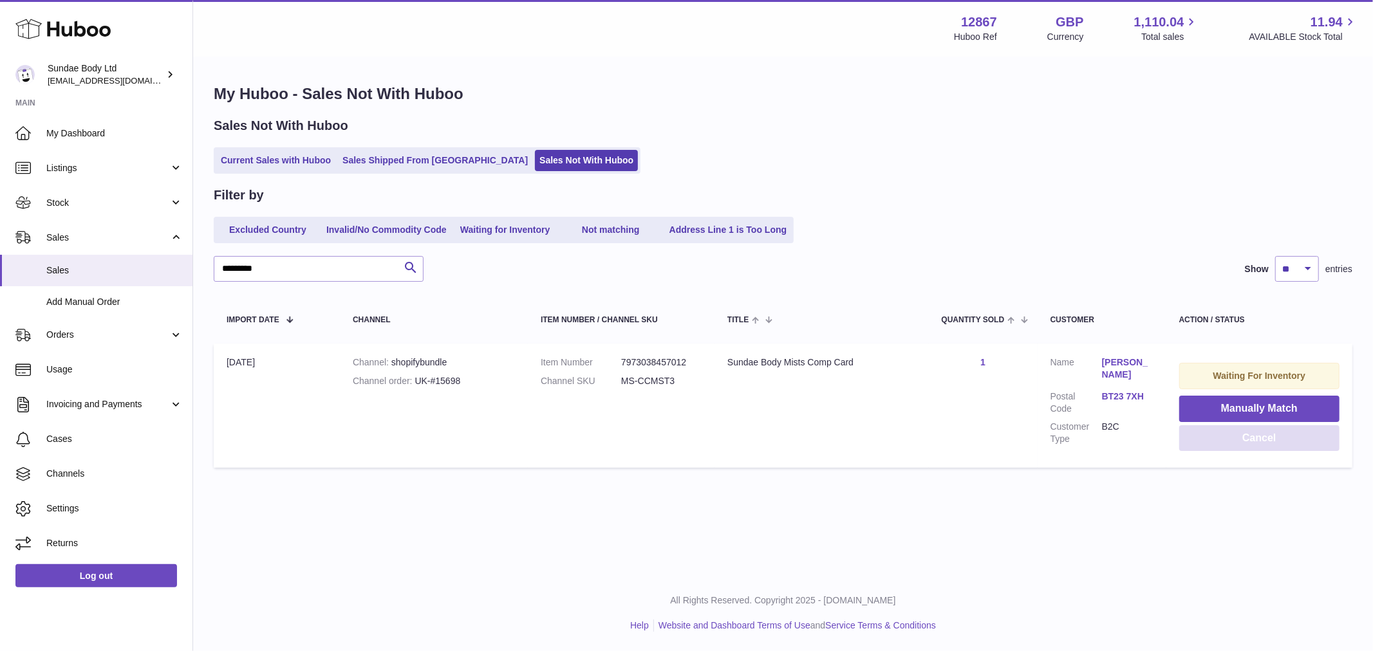
click at [1249, 439] on button "Cancel" at bounding box center [1259, 438] width 160 height 26
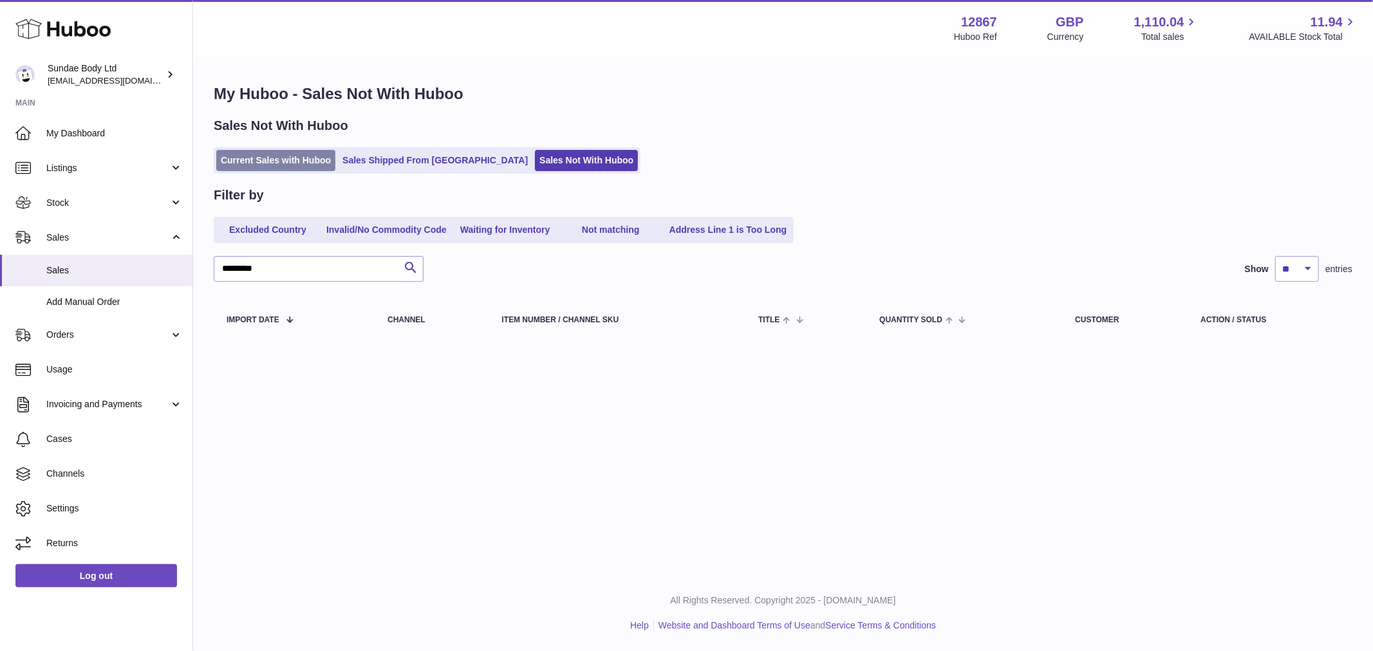
click at [242, 156] on link "Current Sales with Huboo" at bounding box center [275, 160] width 119 height 21
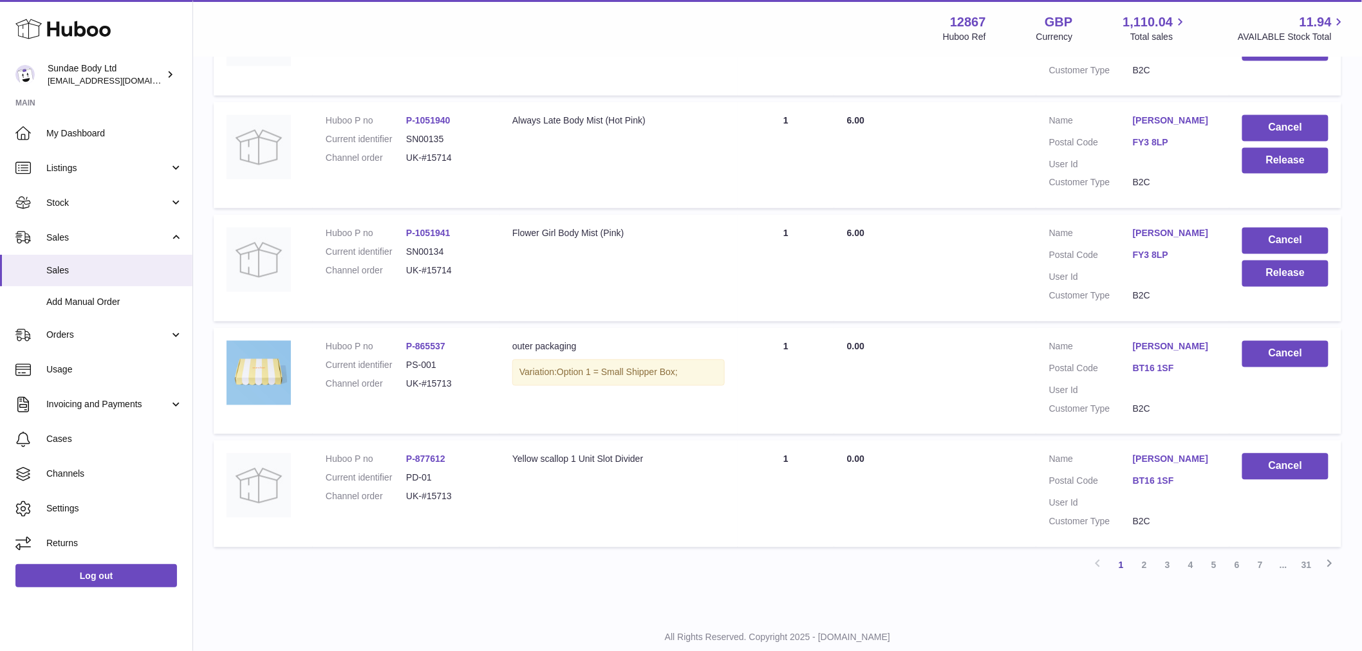
scroll to position [936, 0]
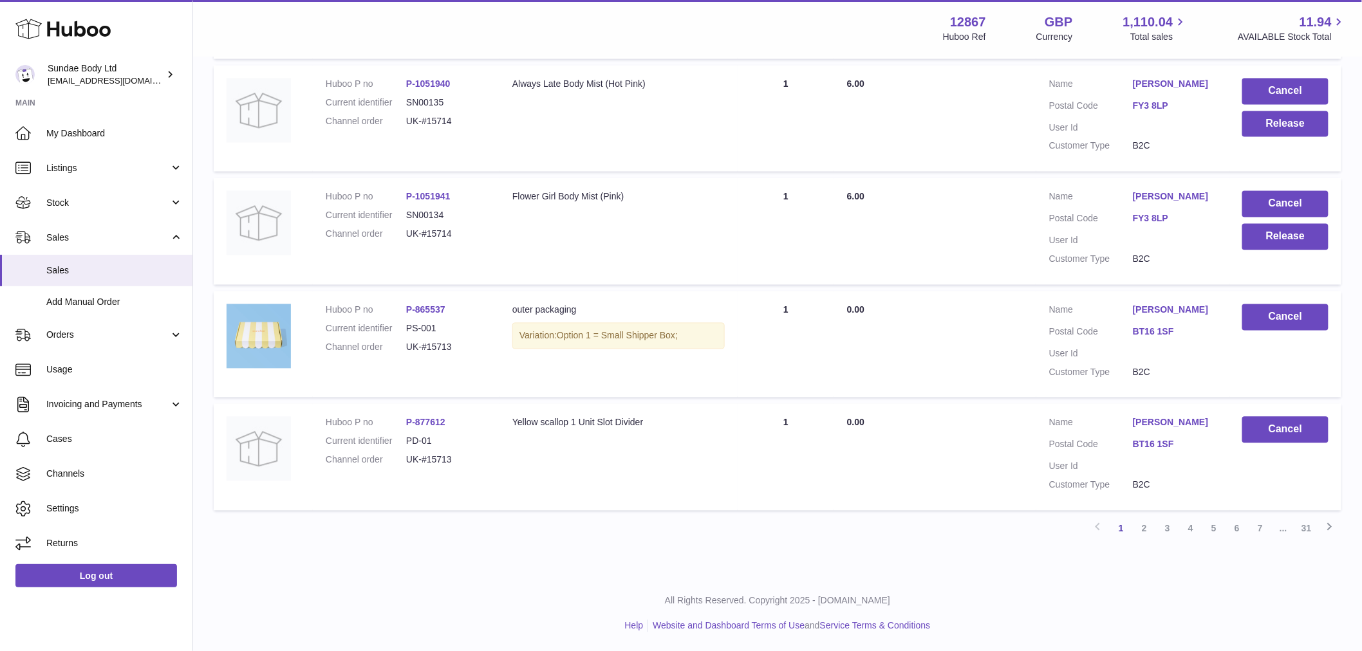
click at [1310, 532] on link "31" at bounding box center [1306, 529] width 23 height 23
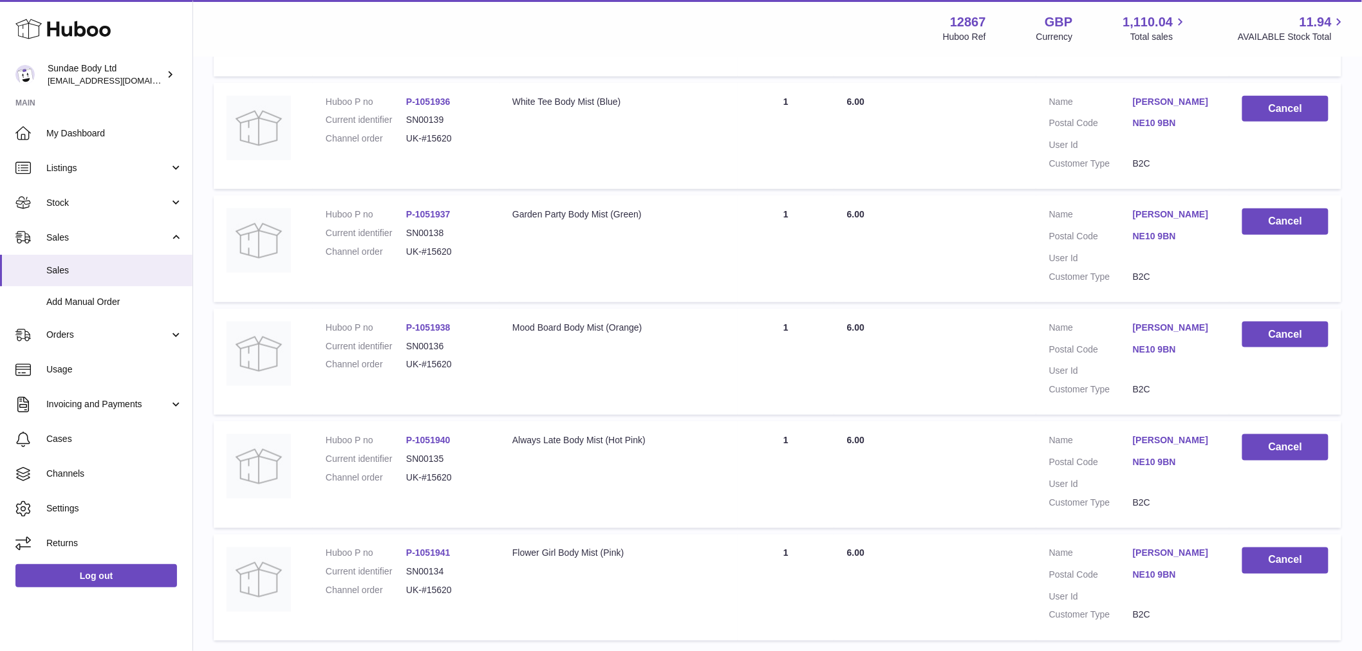
scroll to position [597, 0]
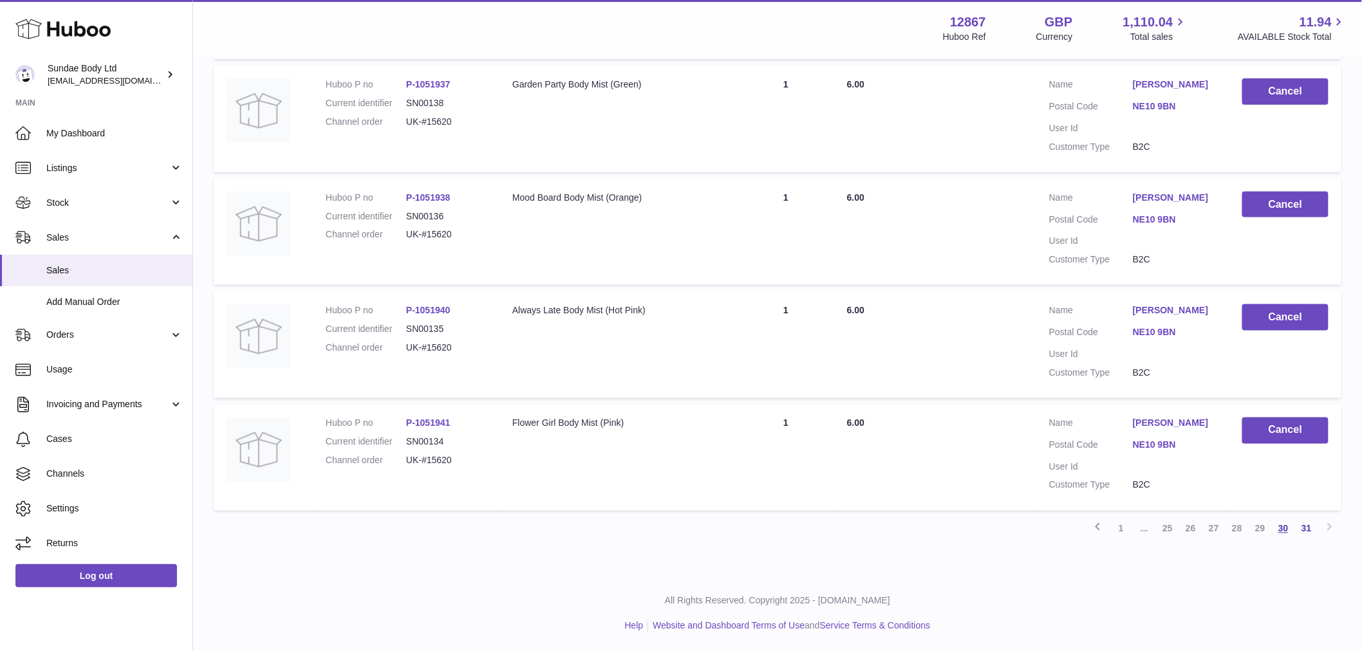
click at [1282, 530] on link "30" at bounding box center [1283, 529] width 23 height 23
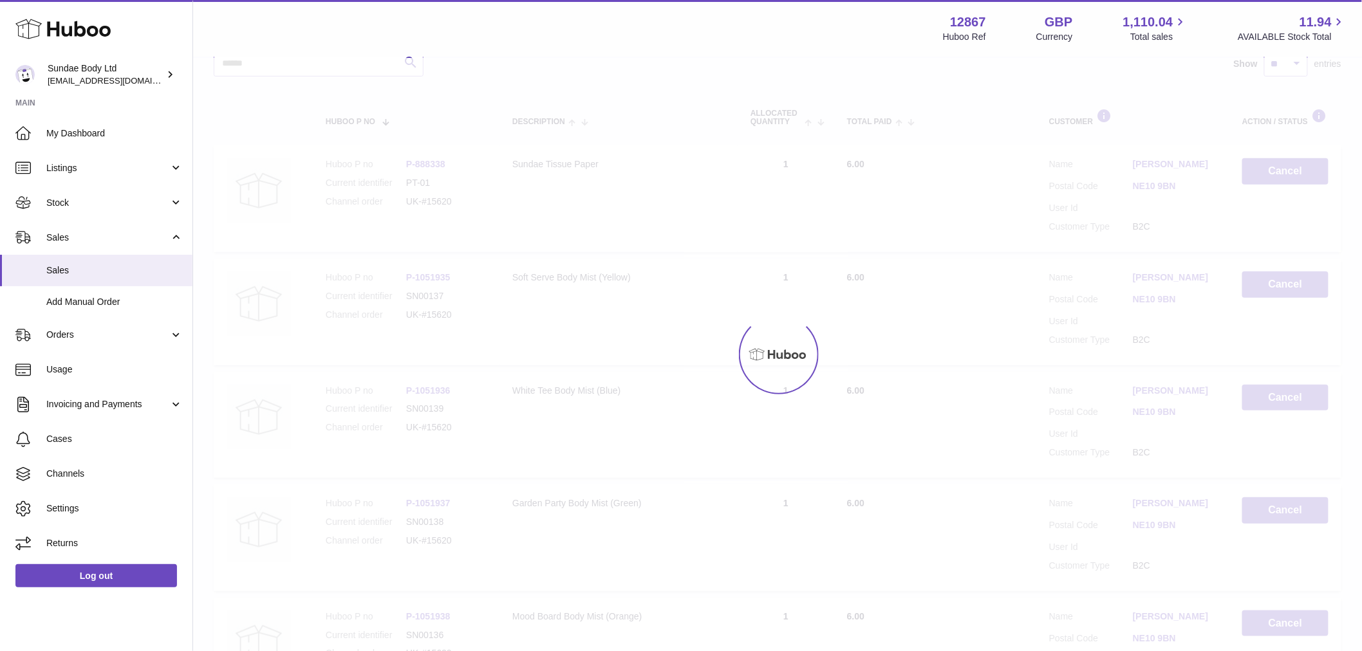
scroll to position [58, 0]
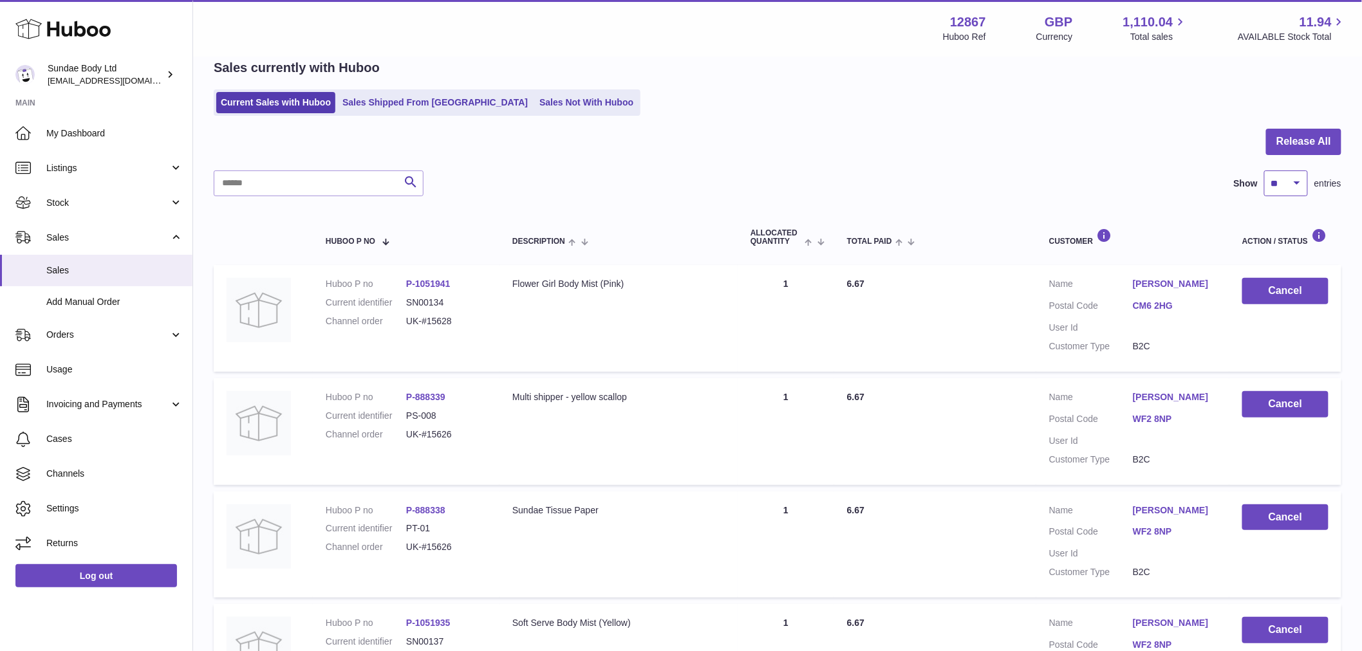
click at [1291, 182] on select "** ** ** ***" at bounding box center [1286, 184] width 44 height 26
select select "***"
click at [1264, 171] on select "** ** ** ***" at bounding box center [1286, 184] width 44 height 26
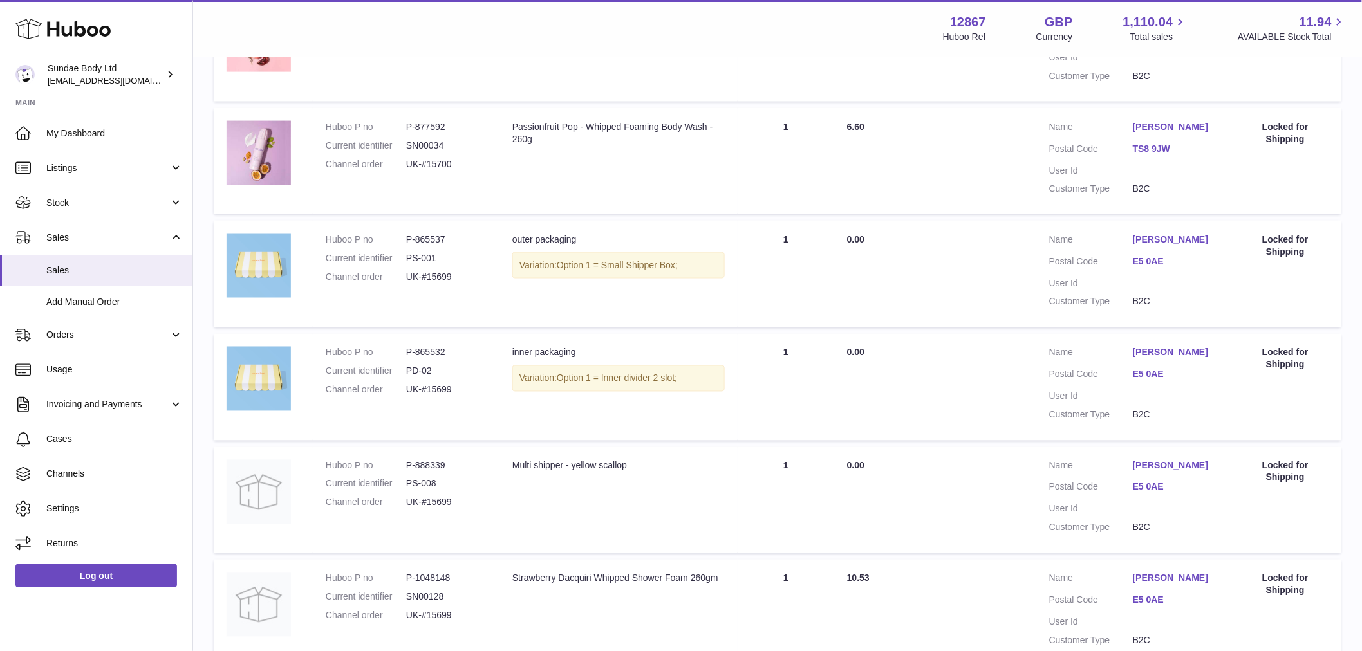
scroll to position [11106, 0]
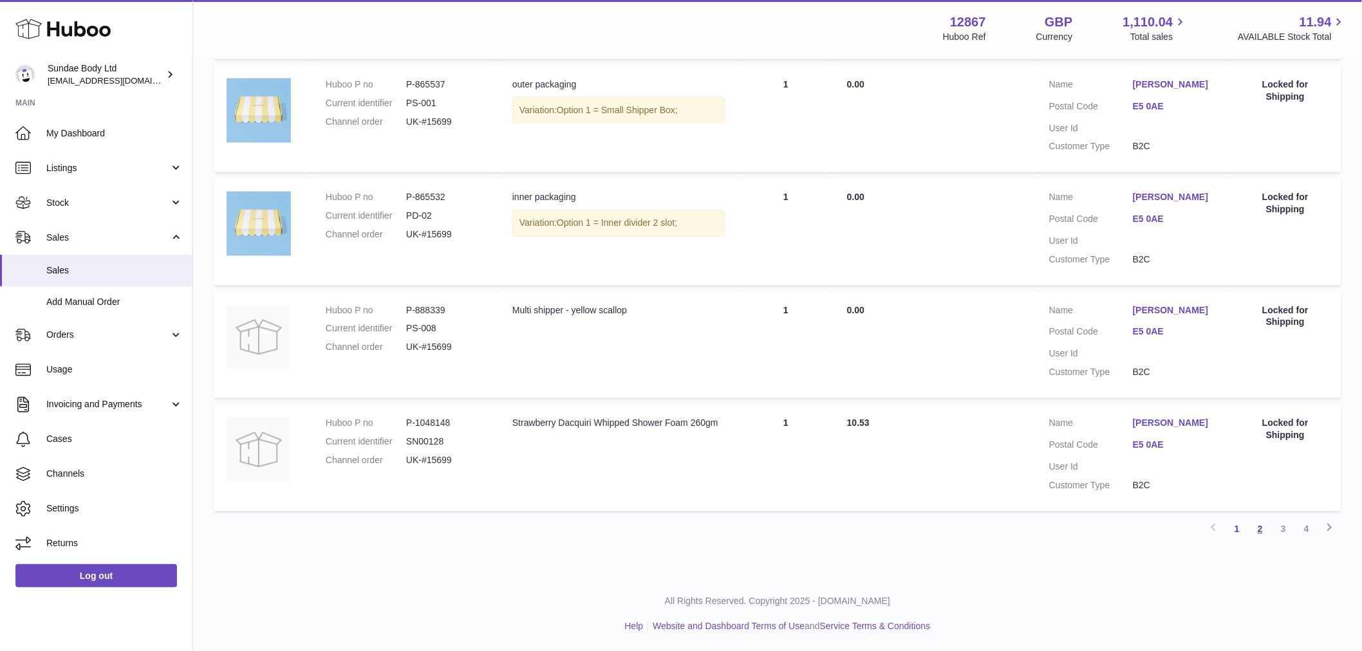
click at [1259, 530] on link "2" at bounding box center [1260, 529] width 23 height 23
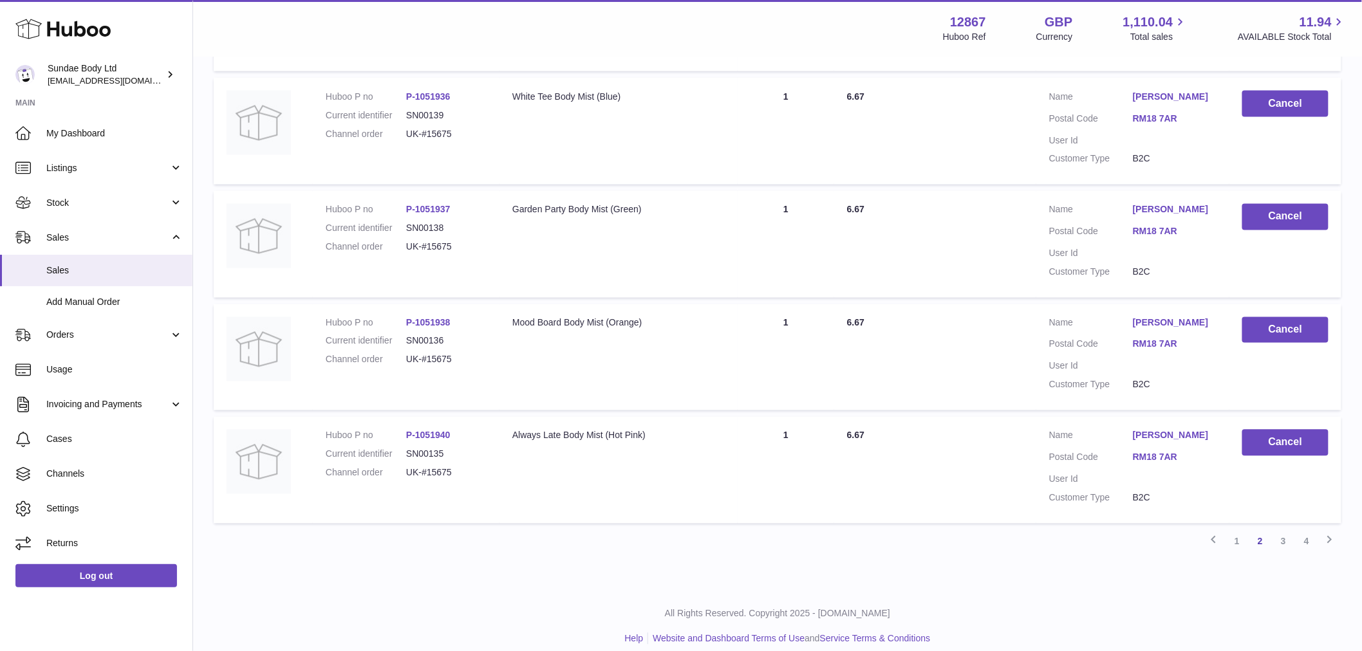
scroll to position [11167, 0]
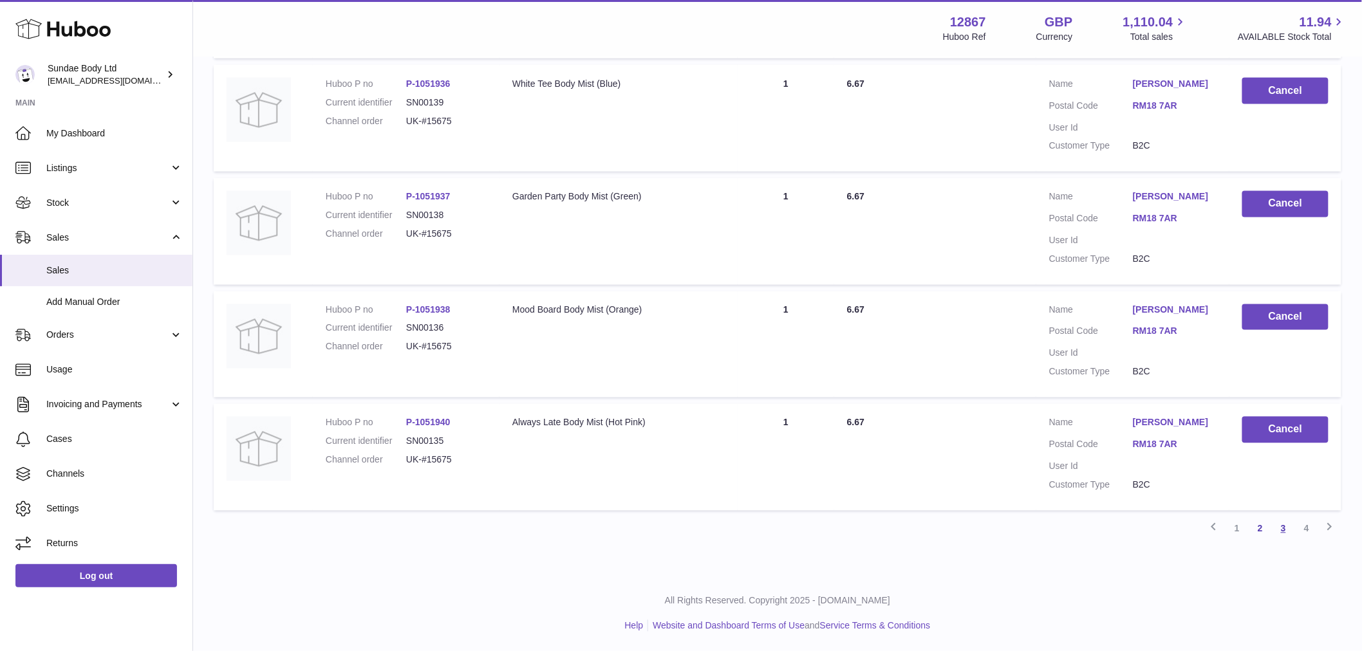
click at [1285, 531] on link "3" at bounding box center [1283, 529] width 23 height 23
click at [1307, 531] on link "4" at bounding box center [1306, 528] width 23 height 23
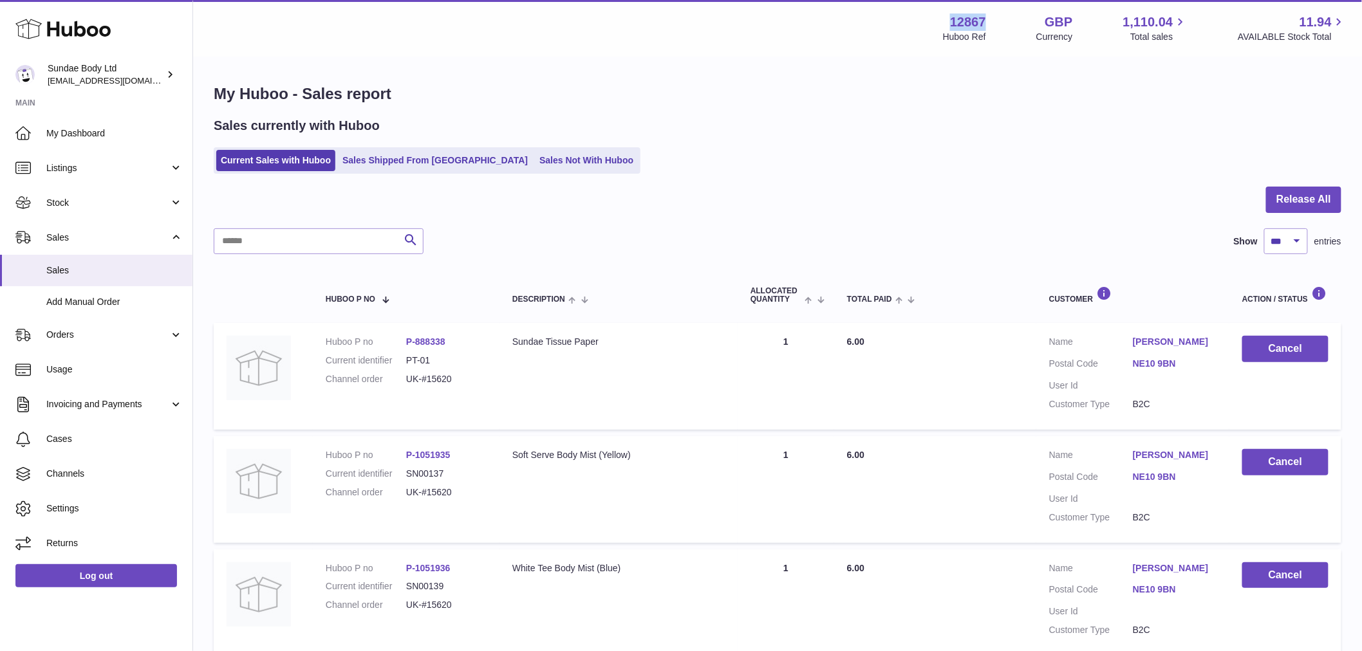
drag, startPoint x: 988, startPoint y: 21, endPoint x: 944, endPoint y: 17, distance: 43.9
click at [944, 17] on div "12867 Huboo Ref GBP Currency 1,110.04 Total sales 11.94 AVAILABLE Stock Total" at bounding box center [1145, 29] width 404 height 30
copy strong "12867"
